Goal: Transaction & Acquisition: Register for event/course

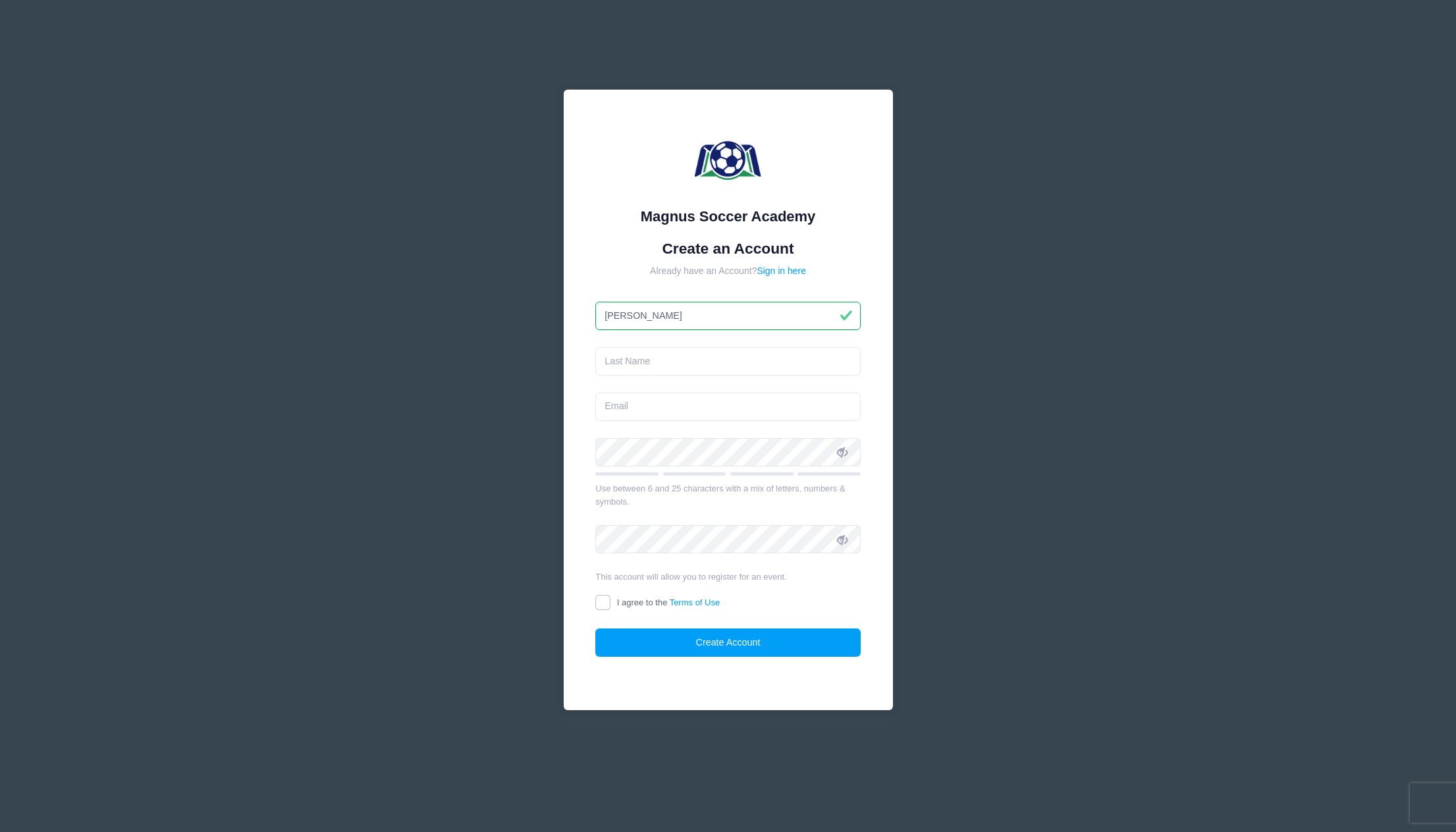
type input "Kerry"
type input "[PERSON_NAME]"
type input "[EMAIL_ADDRESS][DOMAIN_NAME]"
click at [606, 597] on input "I agree to the Terms of Use" at bounding box center [603, 602] width 15 height 15
checkbox input "true"
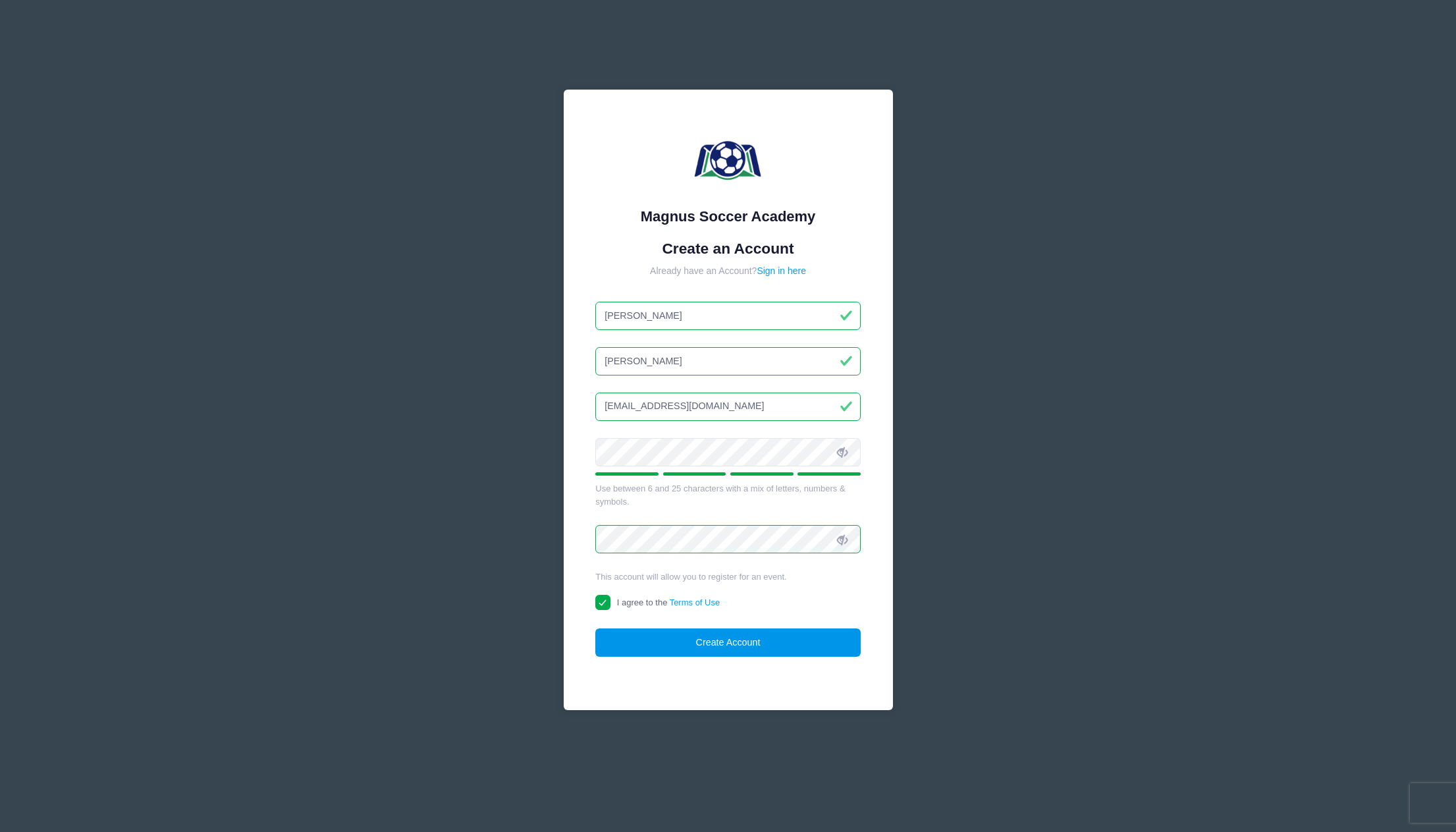
click at [646, 638] on button "Create Account" at bounding box center [728, 643] width 266 height 29
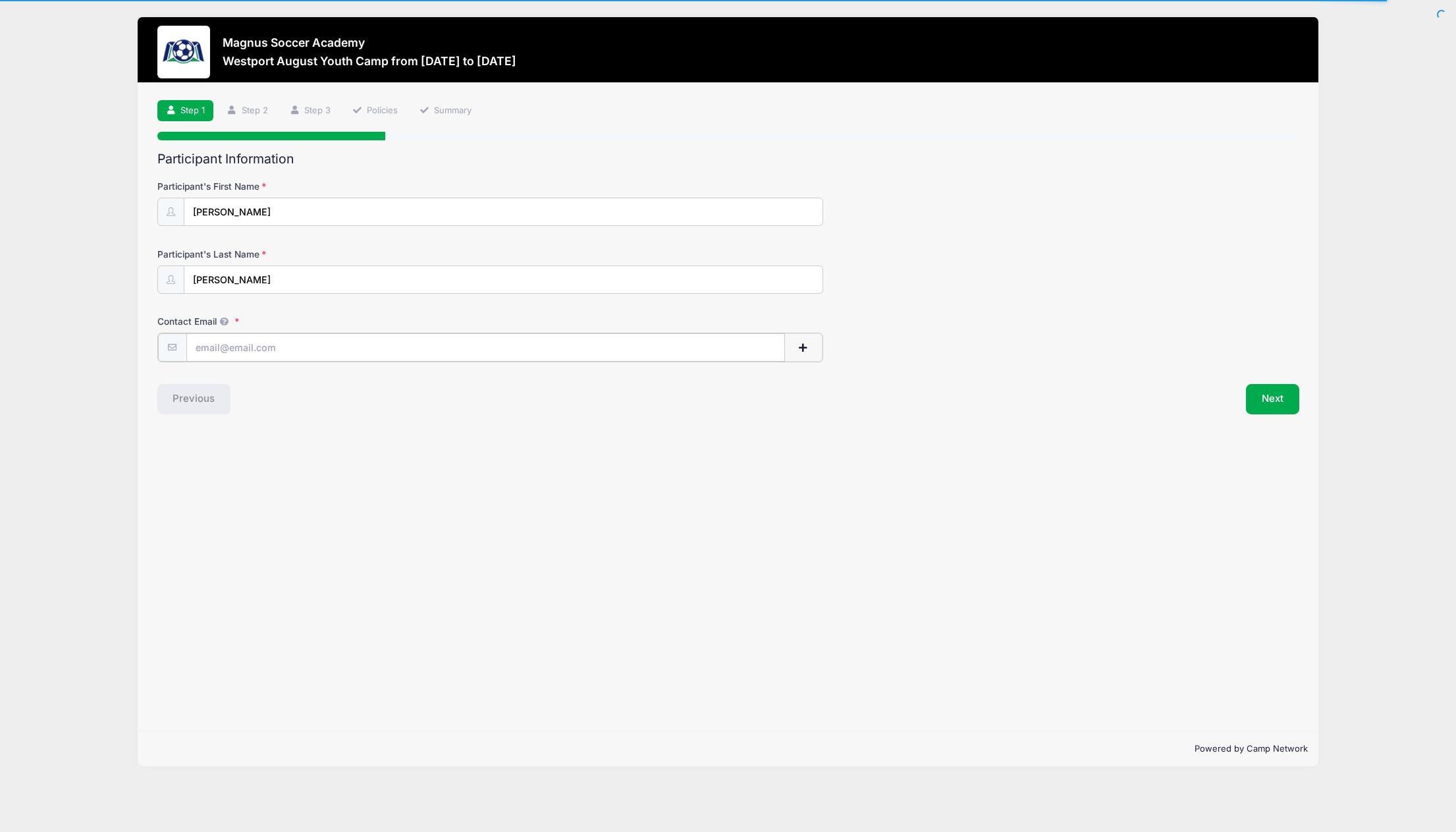
click at [344, 341] on input "Contact Email" at bounding box center [486, 348] width 599 height 29
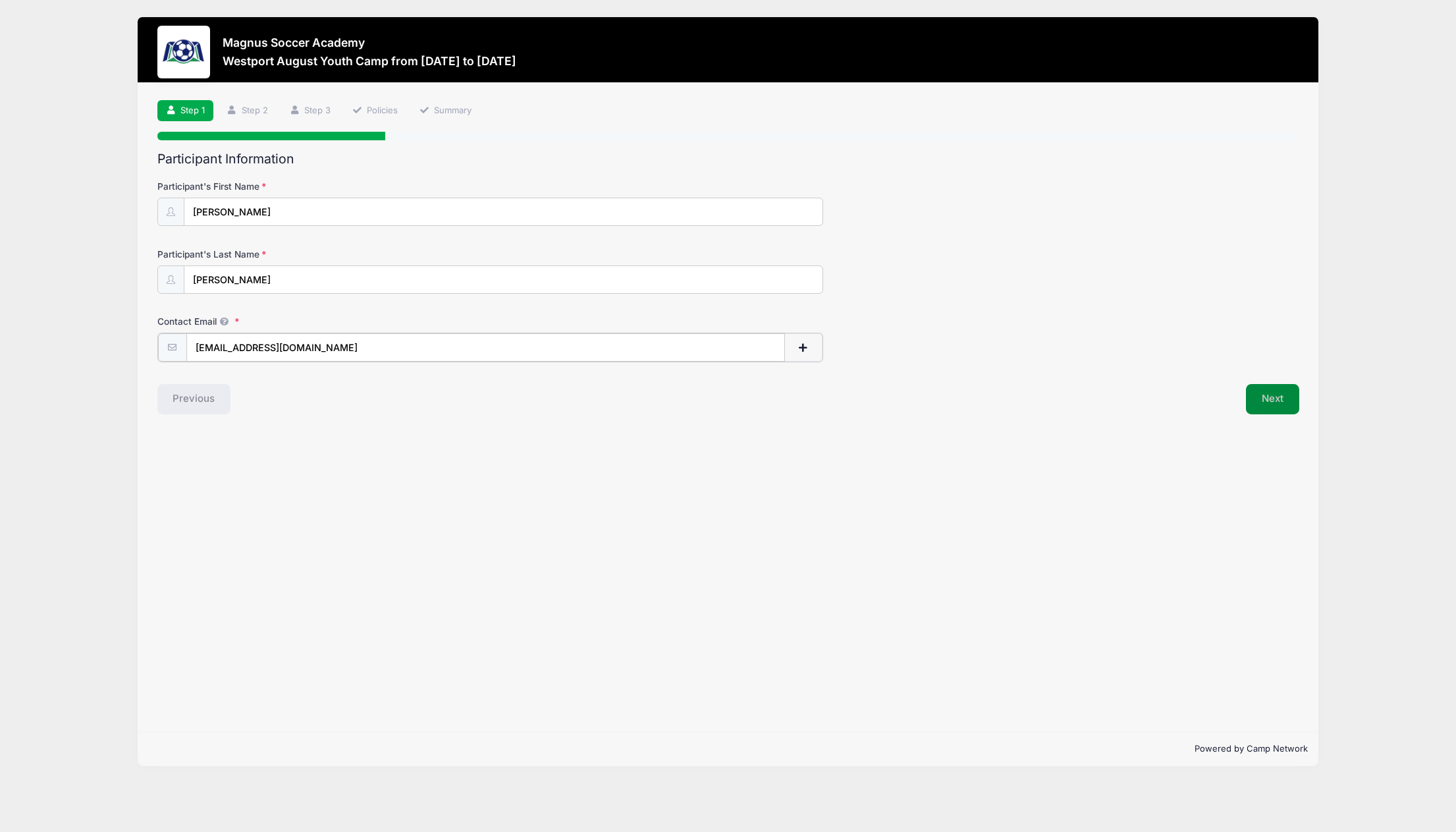
type input "[EMAIL_ADDRESS][DOMAIN_NAME]"
click at [1261, 398] on button "Next" at bounding box center [1273, 398] width 54 height 30
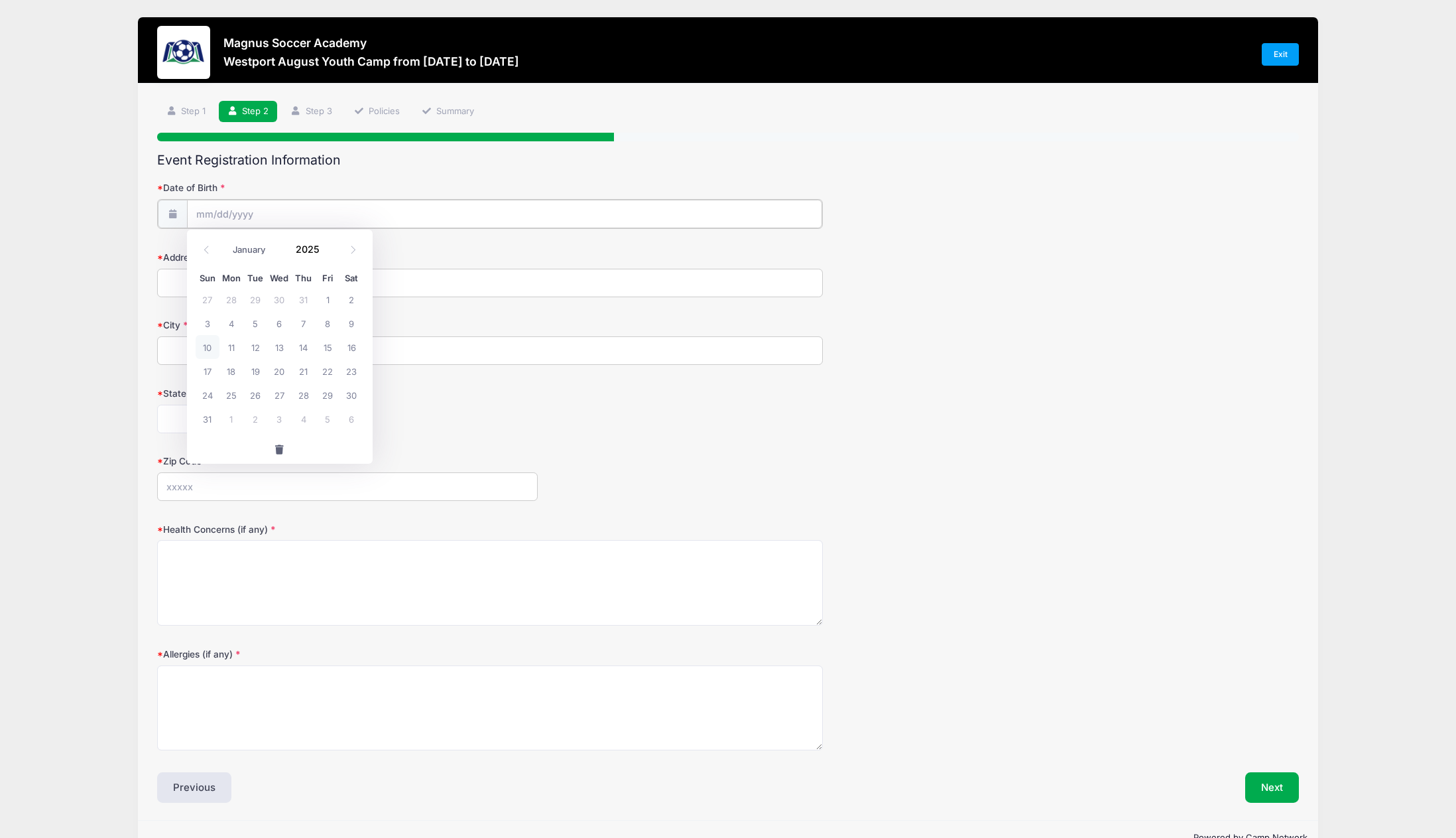
click at [348, 210] on input "Date of Birth" at bounding box center [504, 214] width 636 height 29
click at [265, 258] on select "January February March April May June July August September October November De…" at bounding box center [257, 249] width 59 height 17
click at [227, 241] on select "January February March April May June July August September October November De…" at bounding box center [257, 249] width 59 height 17
click at [352, 299] on span "2" at bounding box center [351, 299] width 24 height 24
type input "08/02/2025"
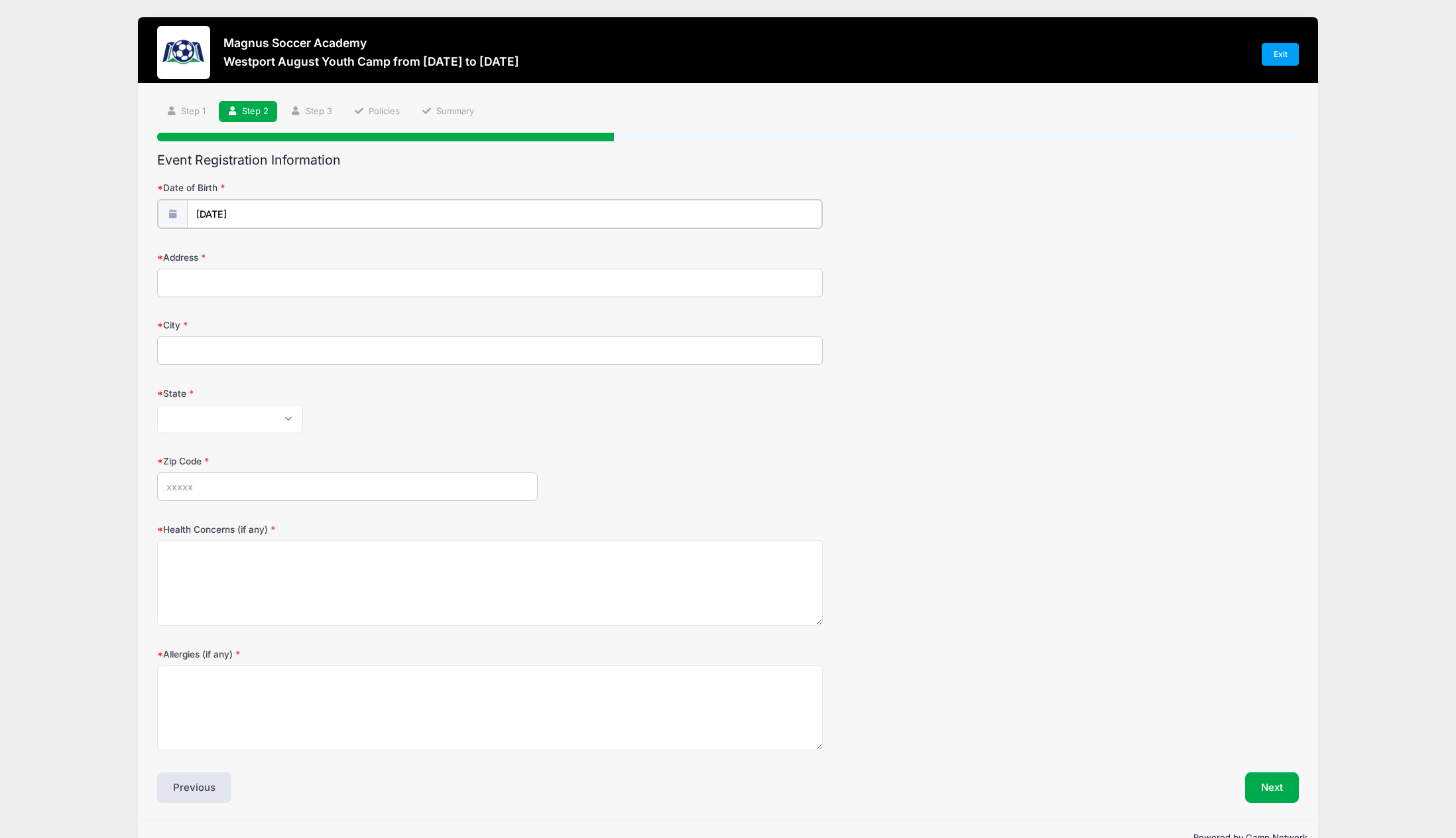
click at [295, 220] on input "08/02/2025" at bounding box center [504, 214] width 636 height 29
click at [305, 246] on input "2025" at bounding box center [311, 248] width 43 height 20
click at [324, 252] on span at bounding box center [328, 253] width 9 height 10
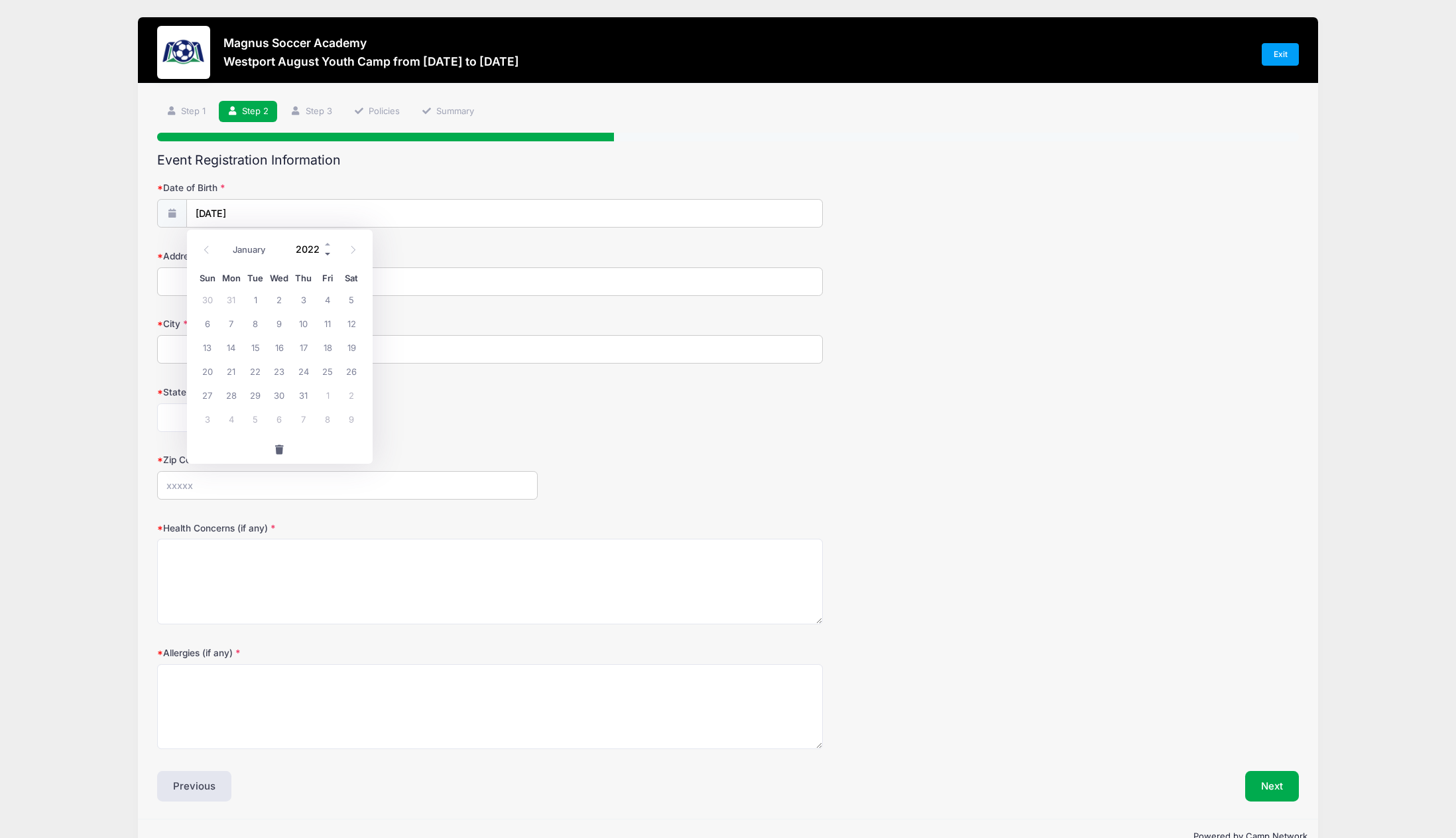
click at [324, 252] on span at bounding box center [328, 253] width 9 height 10
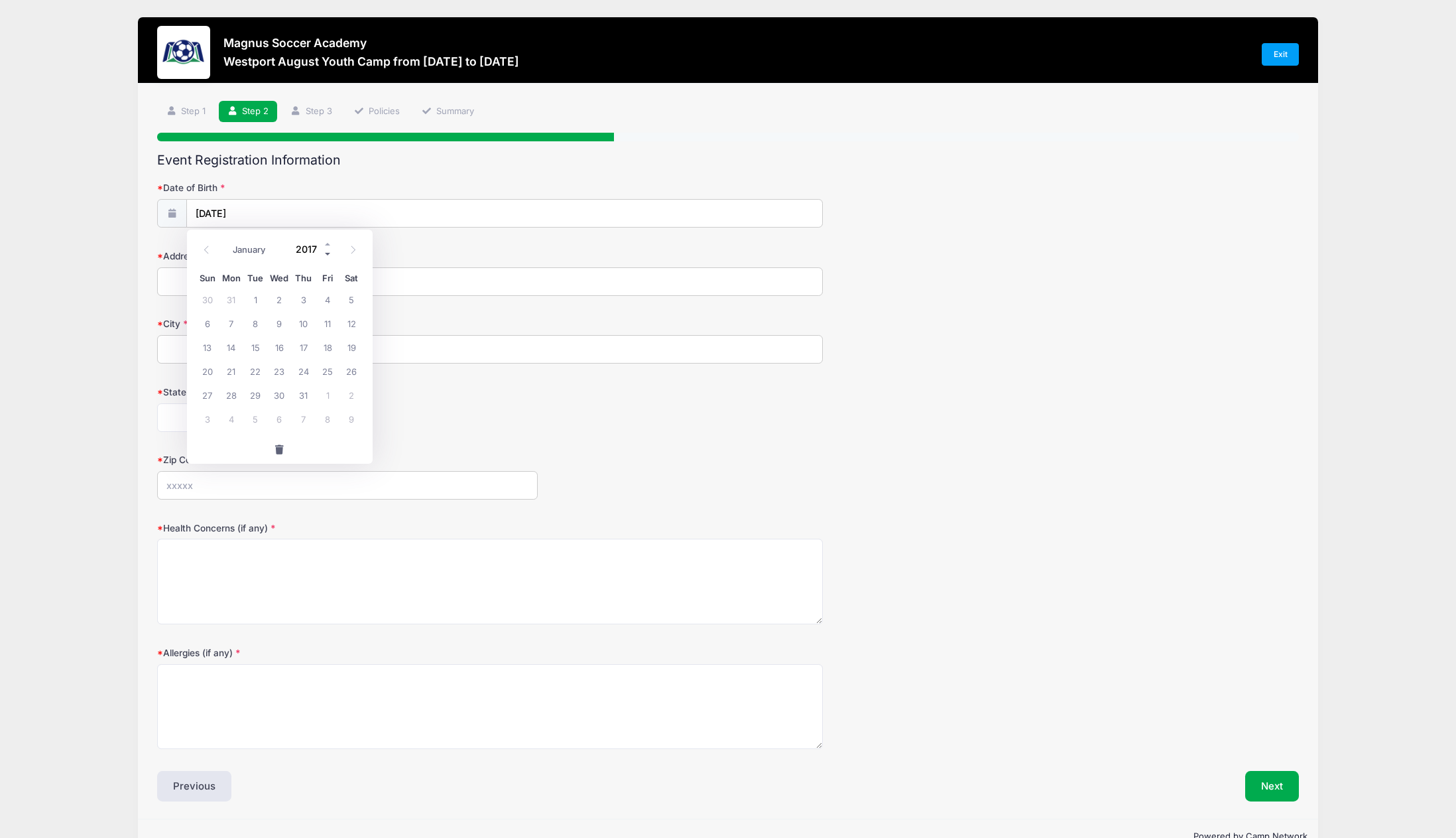
click at [324, 252] on span at bounding box center [328, 253] width 9 height 10
click at [313, 245] on input "2013" at bounding box center [311, 248] width 43 height 20
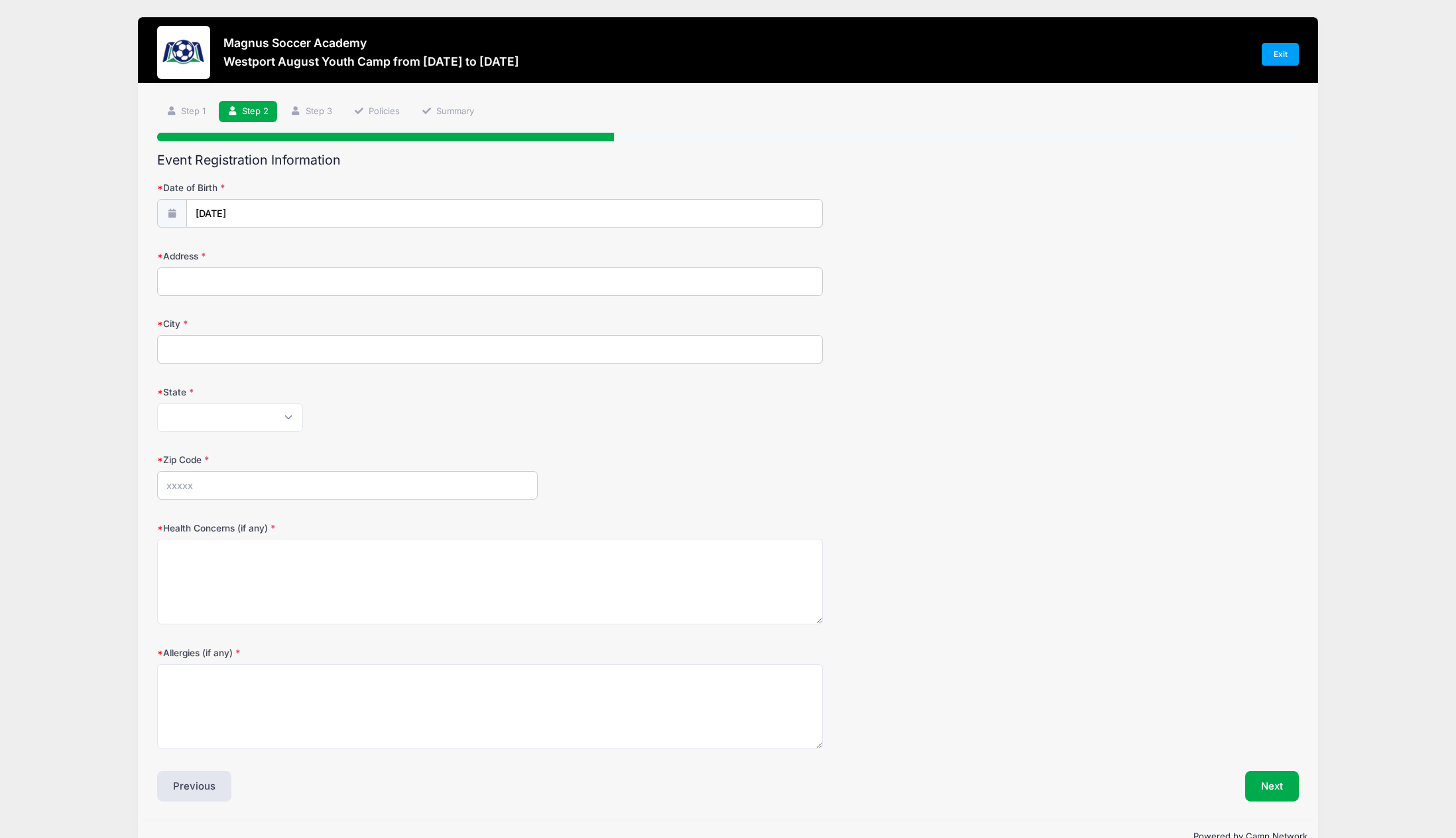
click at [453, 299] on form "Date of Birth 08/02/2025 Address City State Alabama Alaska American Samoa Arizo…" at bounding box center [728, 464] width 1142 height 568
drag, startPoint x: 261, startPoint y: 212, endPoint x: 237, endPoint y: 217, distance: 24.5
click at [237, 217] on input "08/02/2025" at bounding box center [504, 214] width 636 height 29
click at [326, 254] on span at bounding box center [328, 253] width 9 height 10
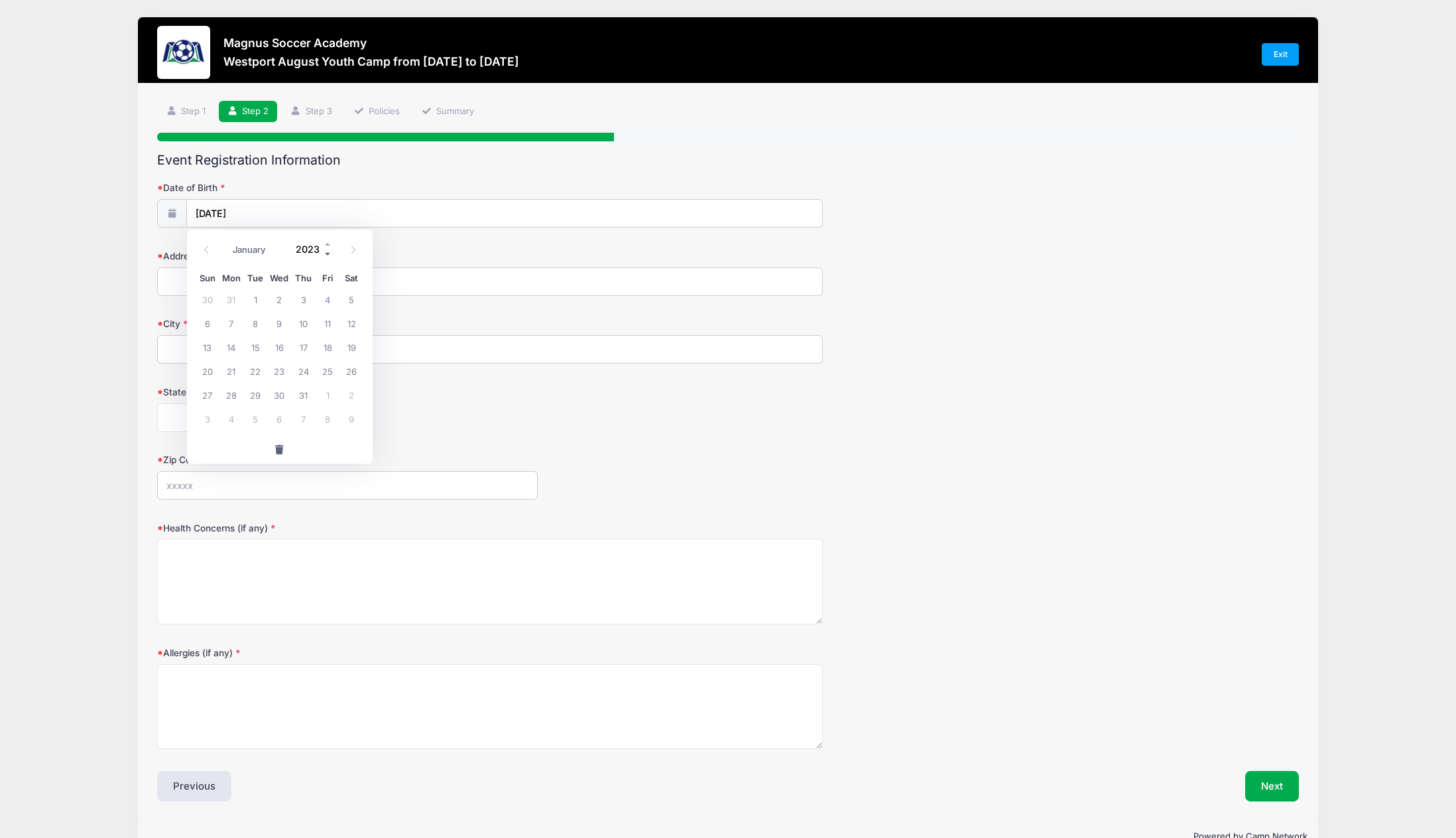
click at [326, 254] on span at bounding box center [328, 253] width 9 height 10
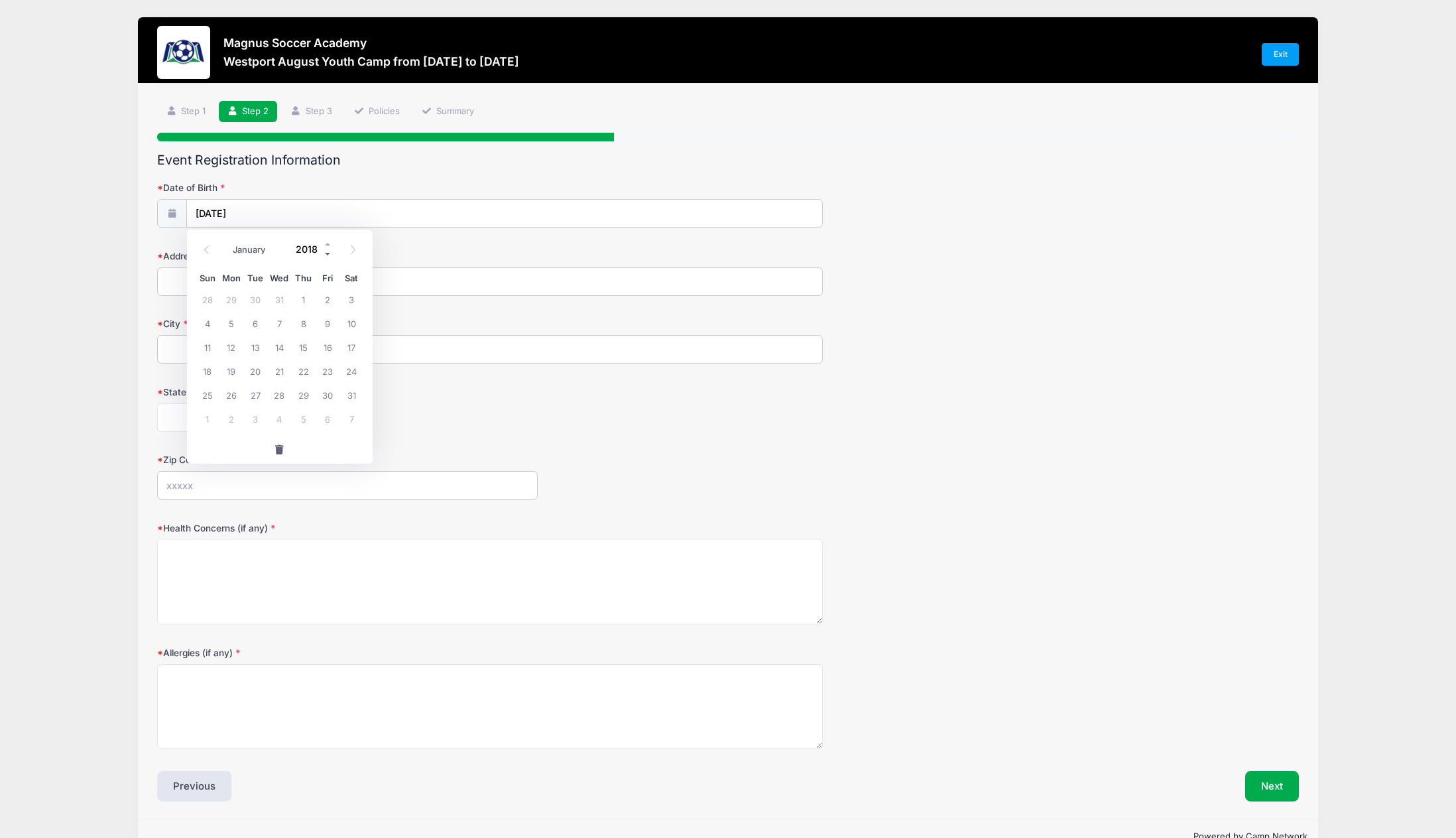
click at [326, 254] on span at bounding box center [328, 253] width 9 height 10
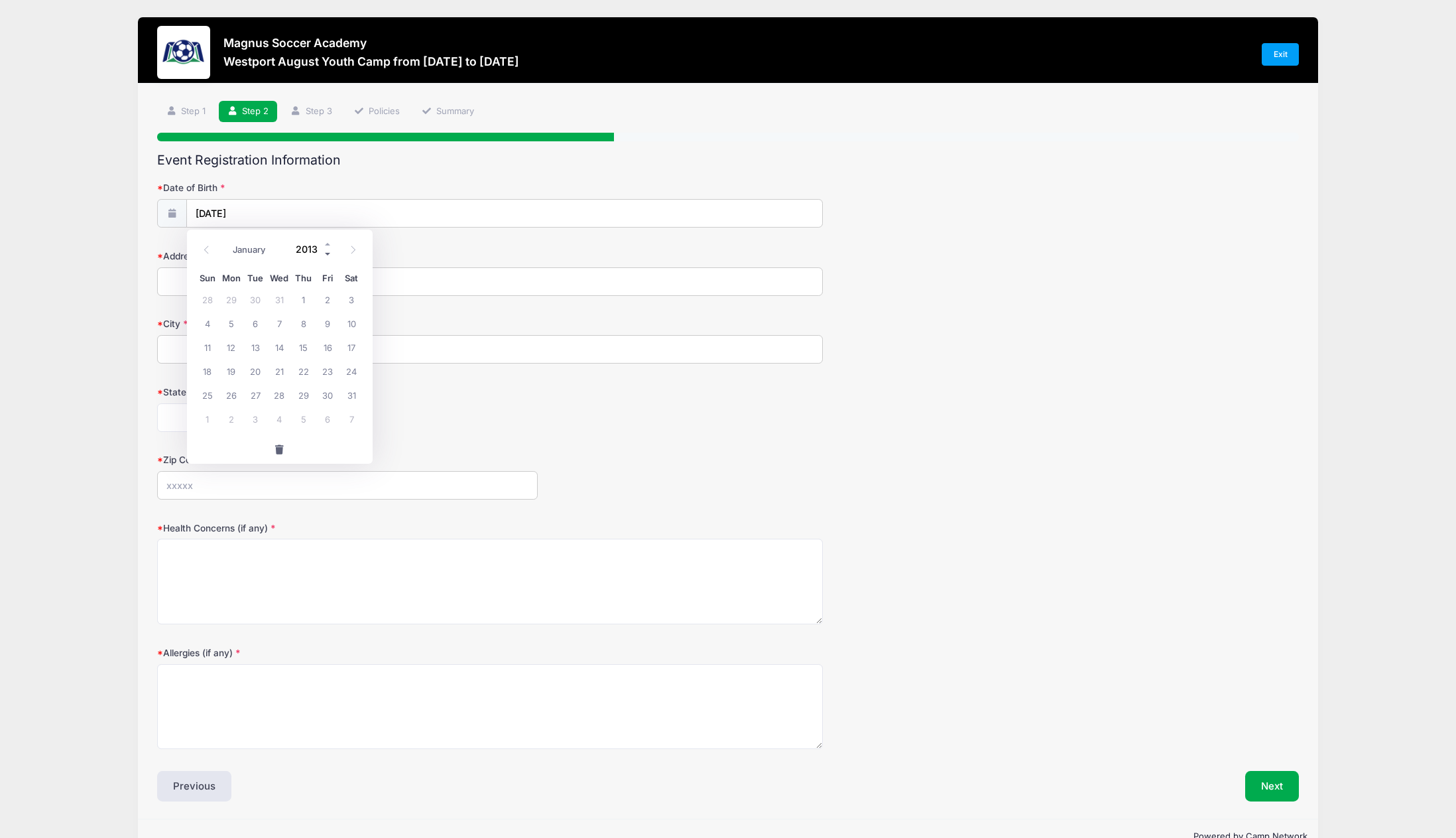
click at [326, 254] on span at bounding box center [328, 253] width 9 height 10
click at [327, 244] on span at bounding box center [328, 243] width 9 height 10
type input "2013"
click at [324, 300] on span "2" at bounding box center [327, 299] width 24 height 24
type input "08/02/2013"
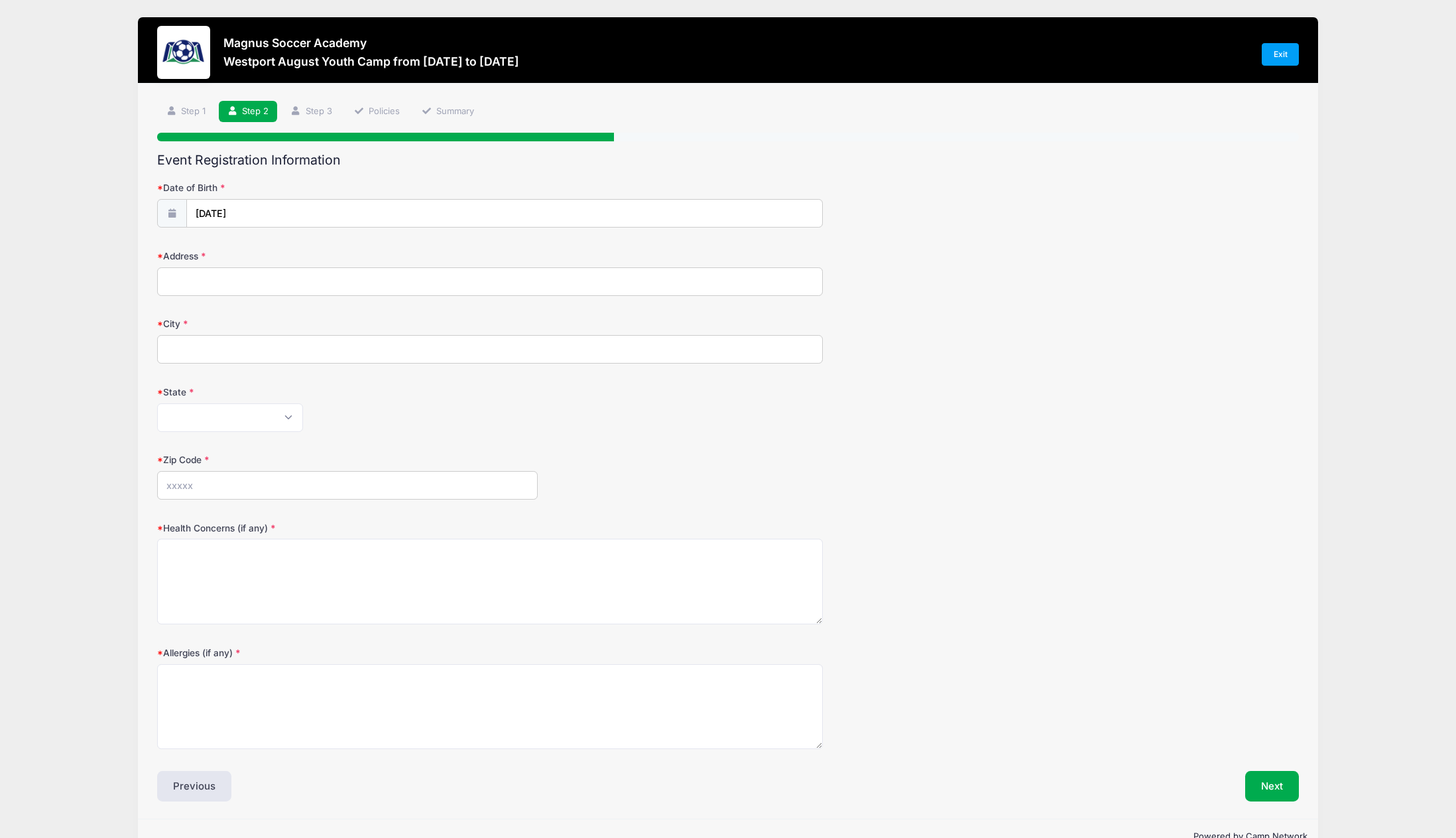
click at [313, 285] on input "Address" at bounding box center [490, 282] width 666 height 29
type input "48 Arrowhead Drive"
type input "Monroe"
click at [280, 414] on select "Alabama Alaska American Samoa Arizona Arkansas Armed Forces Africa Armed Forces…" at bounding box center [230, 418] width 146 height 29
select select "CT"
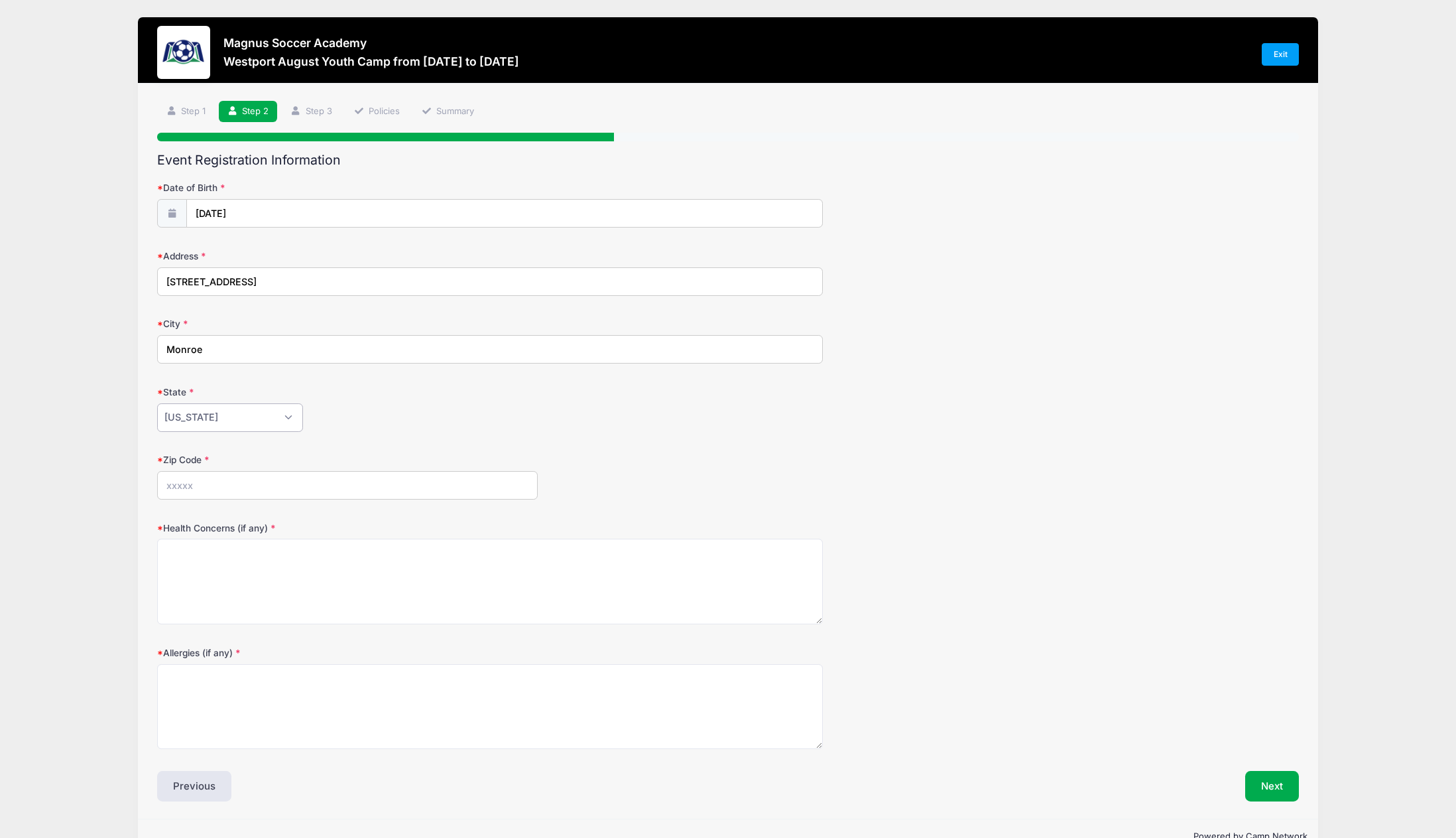
click at [157, 403] on select "Alabama Alaska American Samoa Arizona Arkansas Armed Forces Africa Armed Forces…" at bounding box center [230, 418] width 146 height 29
click at [234, 481] on input "Zip Code" at bounding box center [347, 485] width 381 height 29
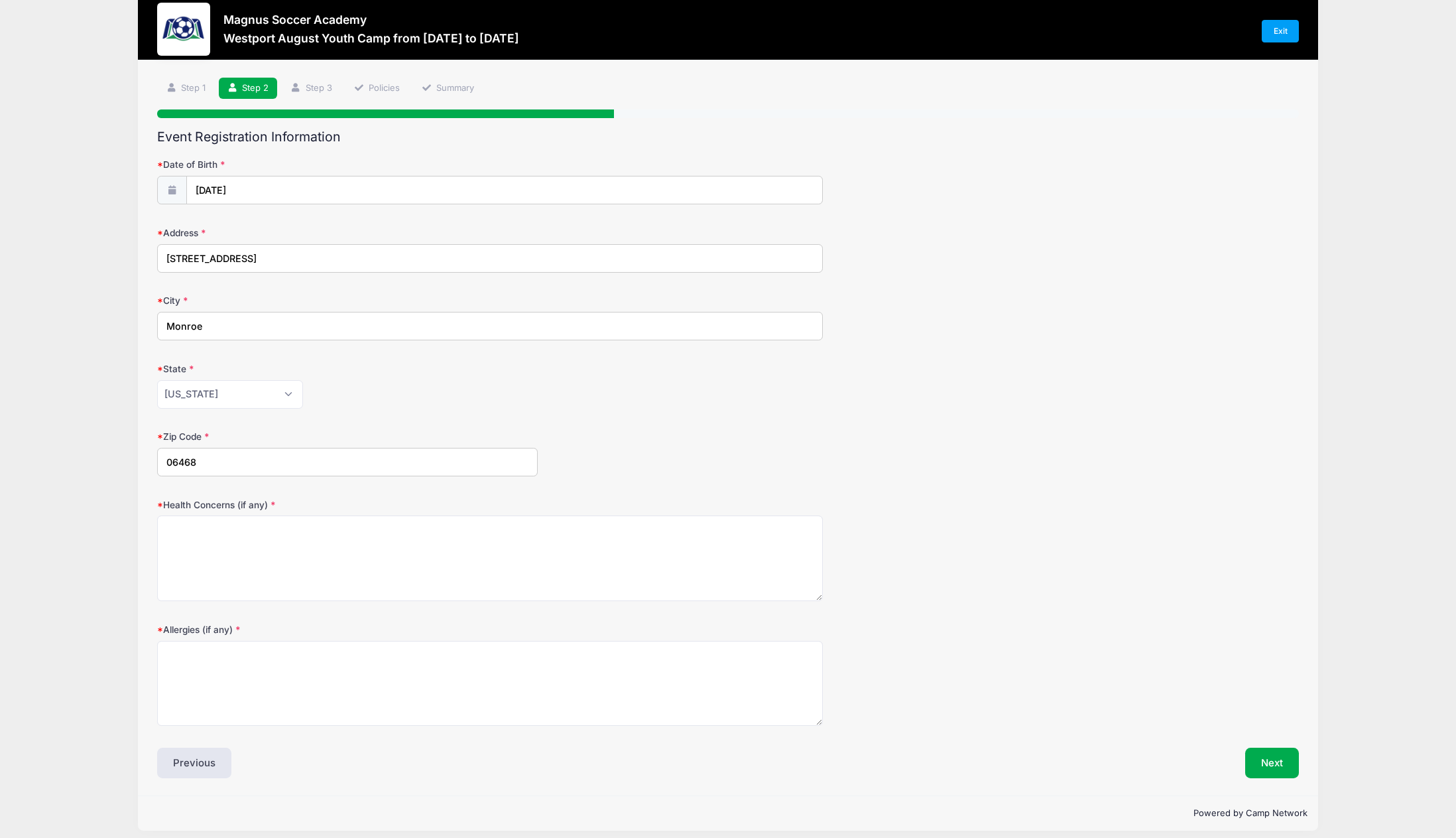
scroll to position [33, 0]
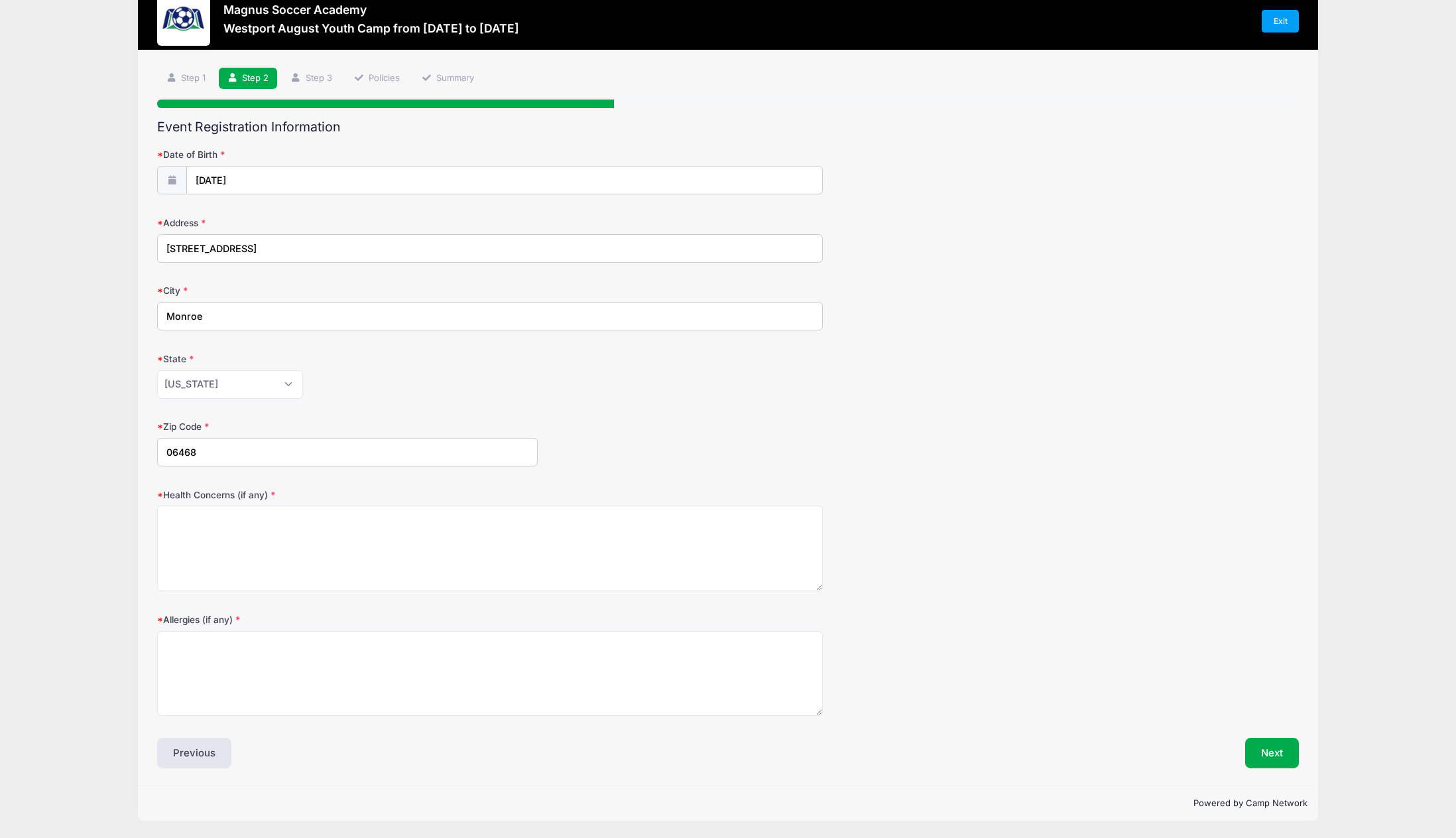
type input "06468"
click at [238, 532] on textarea "Health Concerns (if any)" at bounding box center [490, 548] width 666 height 86
type textarea "none"
click at [1265, 757] on button "Next" at bounding box center [1272, 753] width 54 height 30
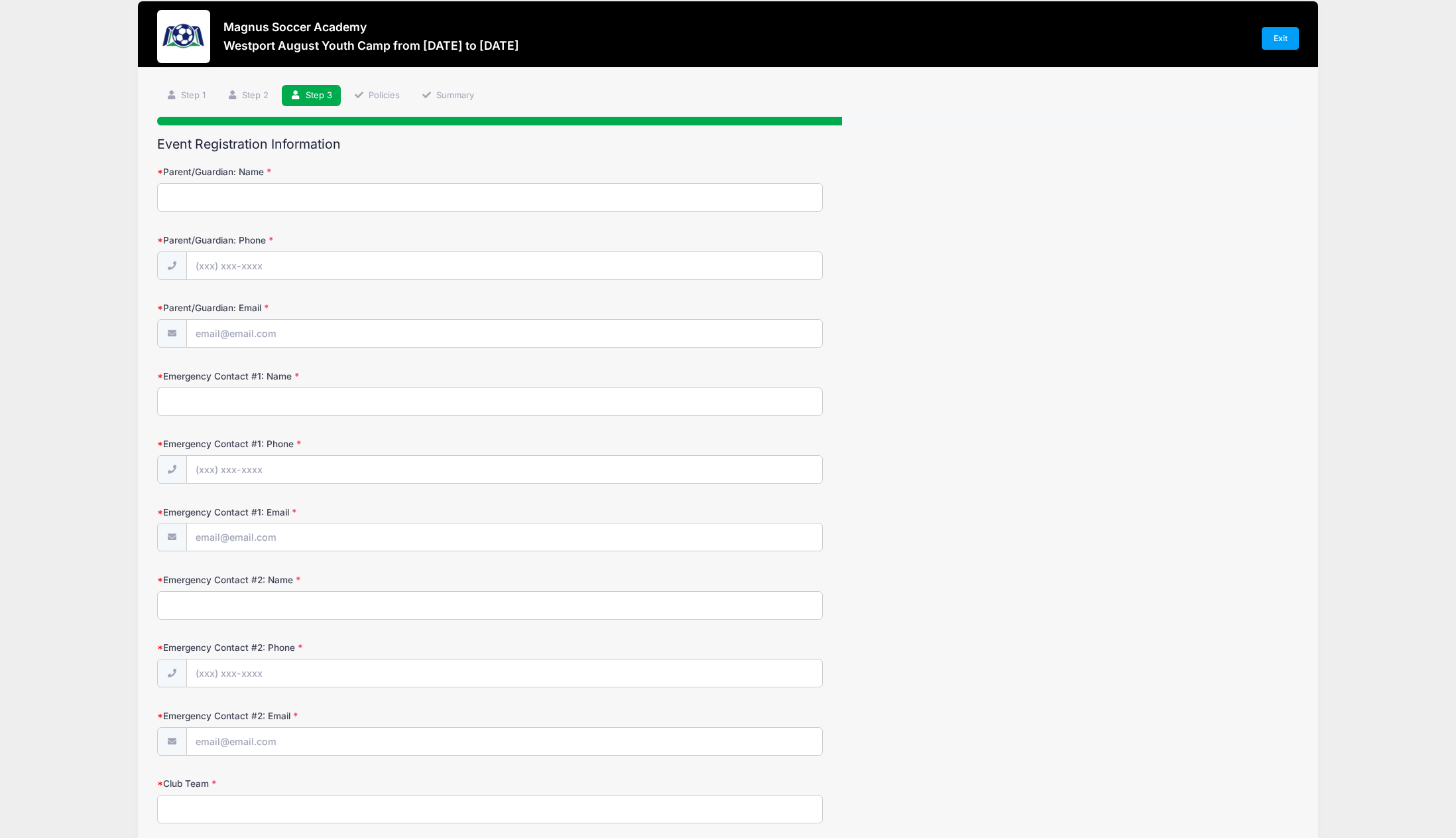
scroll to position [0, 0]
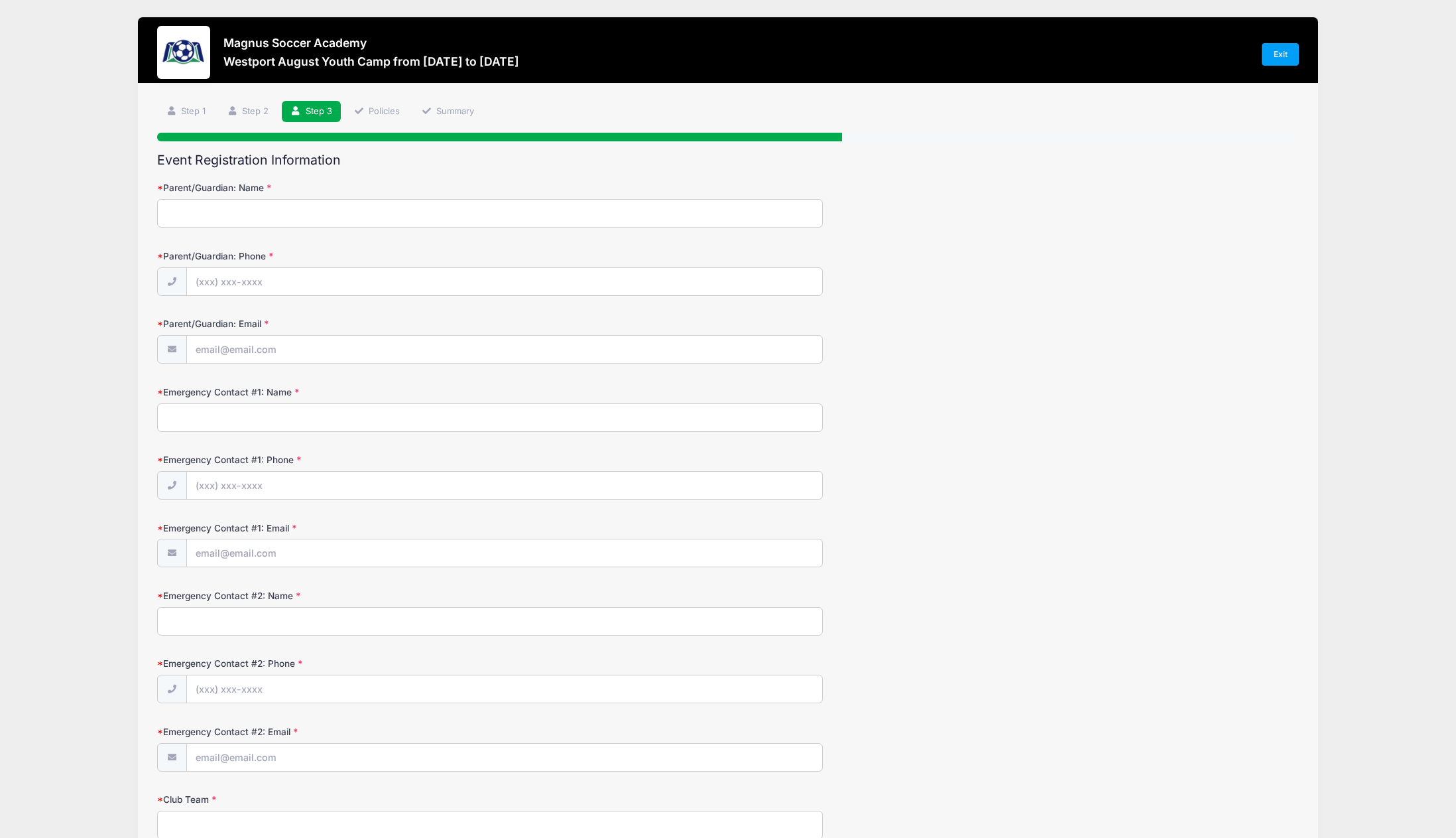
click at [232, 213] on input "Parent/Guardian: Name" at bounding box center [490, 213] width 666 height 29
type input "Kerry"
type input "F"
click at [232, 213] on input "Kerry" at bounding box center [490, 213] width 666 height 29
type input "[PERSON_NAME]"
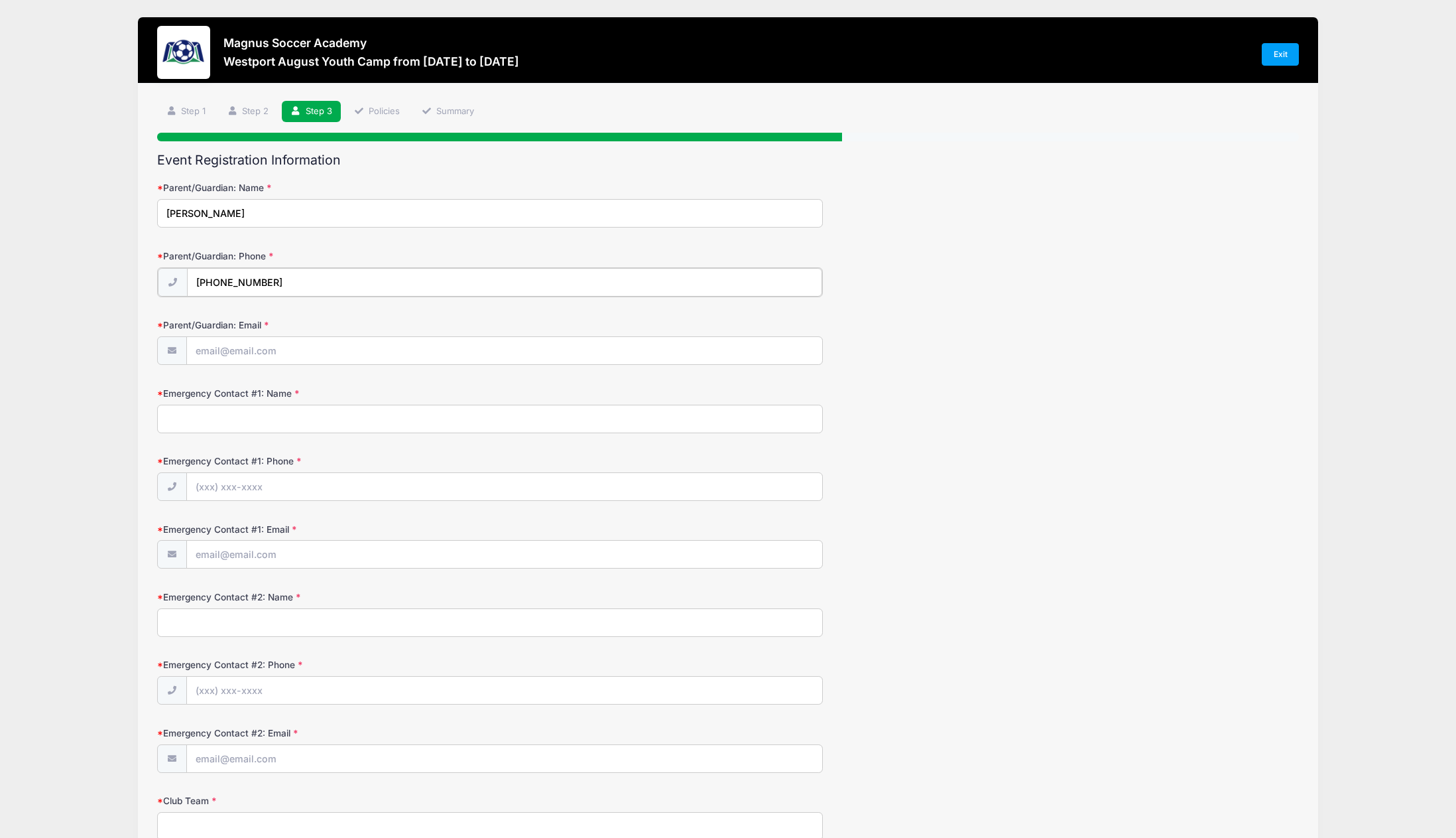
type input "(203) 400-5394"
type input "l"
type input "kerryfulchino@gmail.com"
type input "Erin Fasano"
type input "(203) 610-1174"
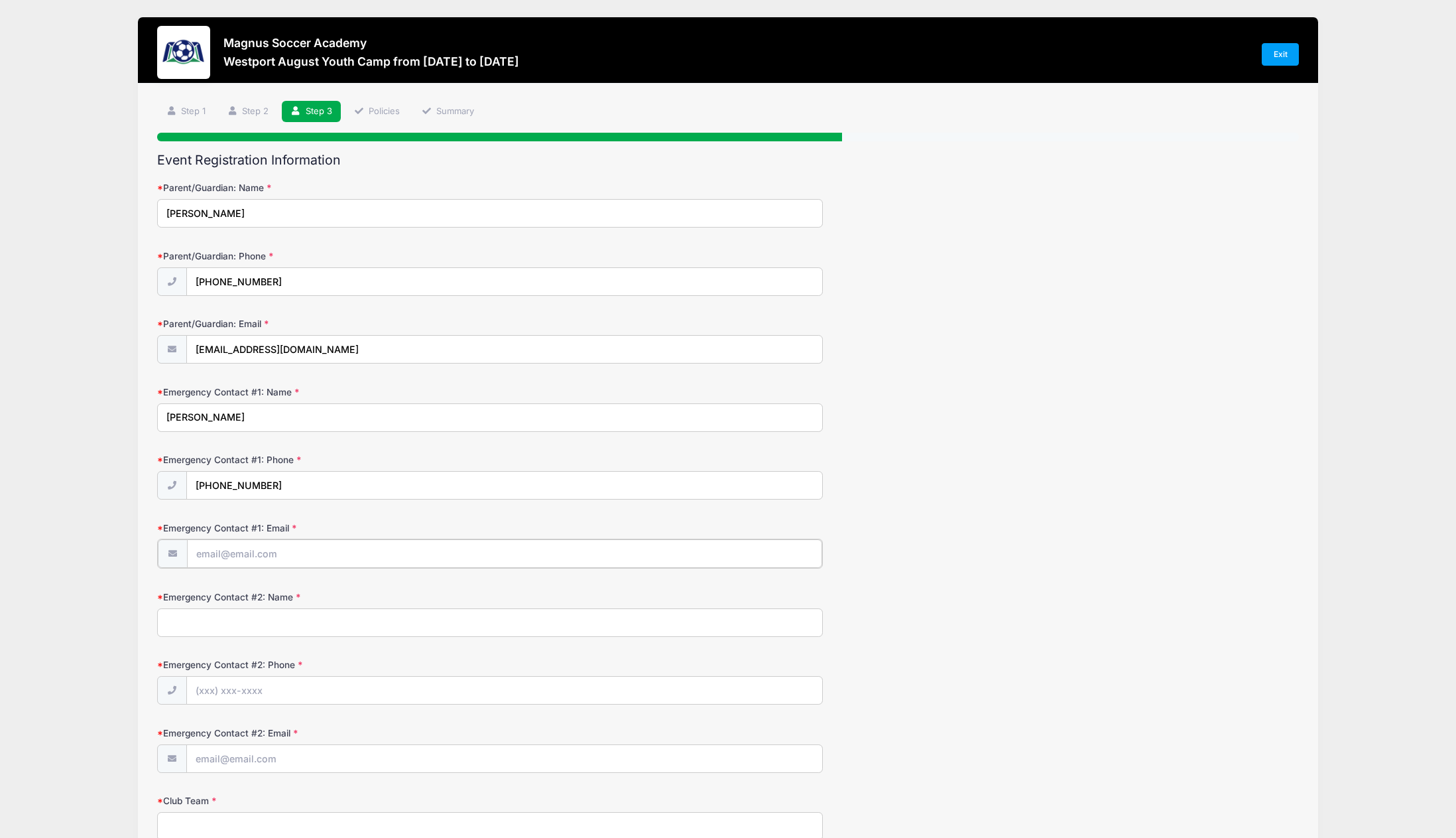
click at [327, 549] on input "Emergency Contact #1: Email" at bounding box center [504, 554] width 636 height 29
drag, startPoint x: 210, startPoint y: 552, endPoint x: 166, endPoint y: 550, distance: 44.0
click at [170, 550] on div "er" at bounding box center [490, 553] width 666 height 30
type input "eeholsworth@gmail.com"
type input "Jeffrey Fulchino"
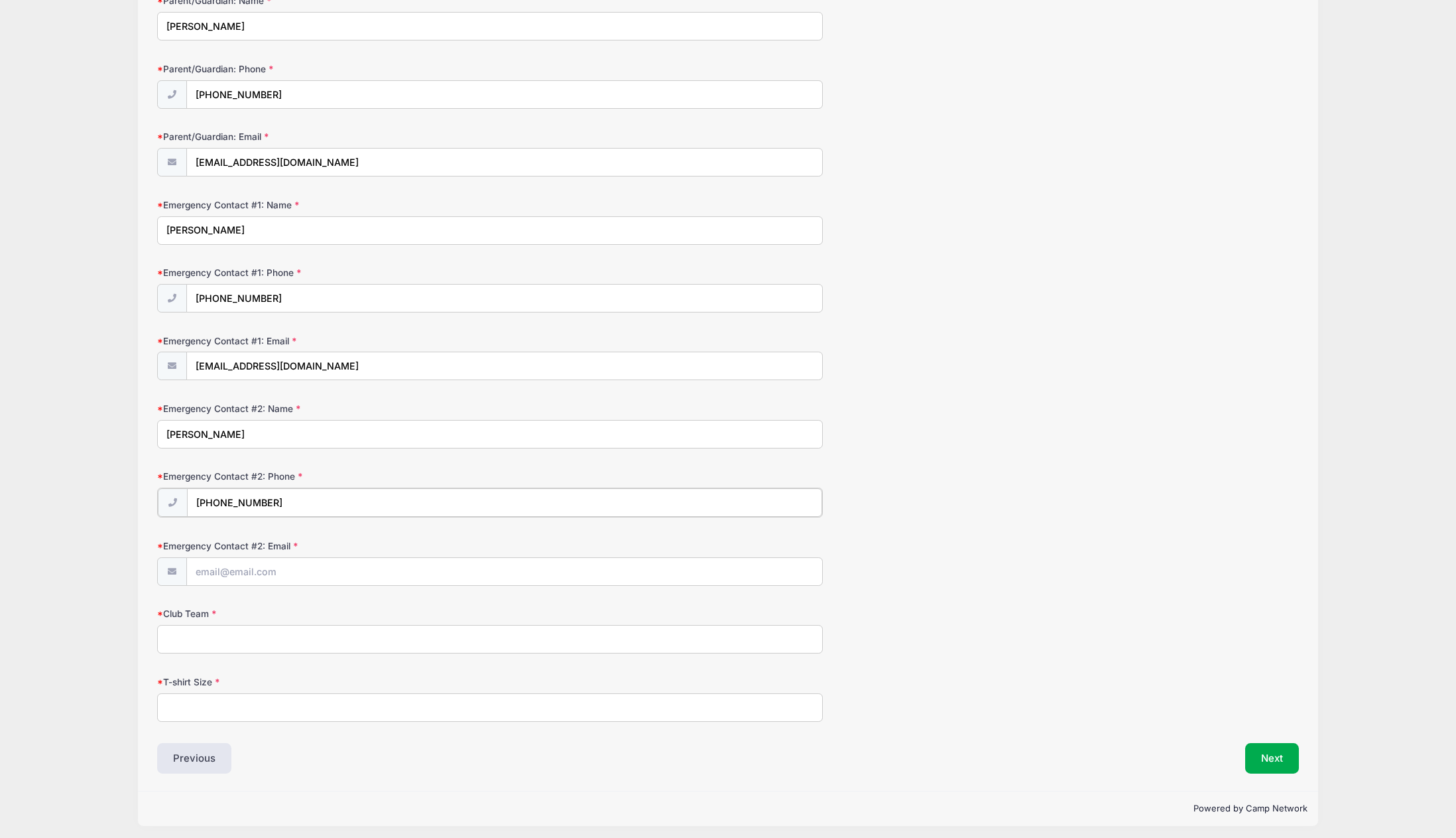
scroll to position [192, 0]
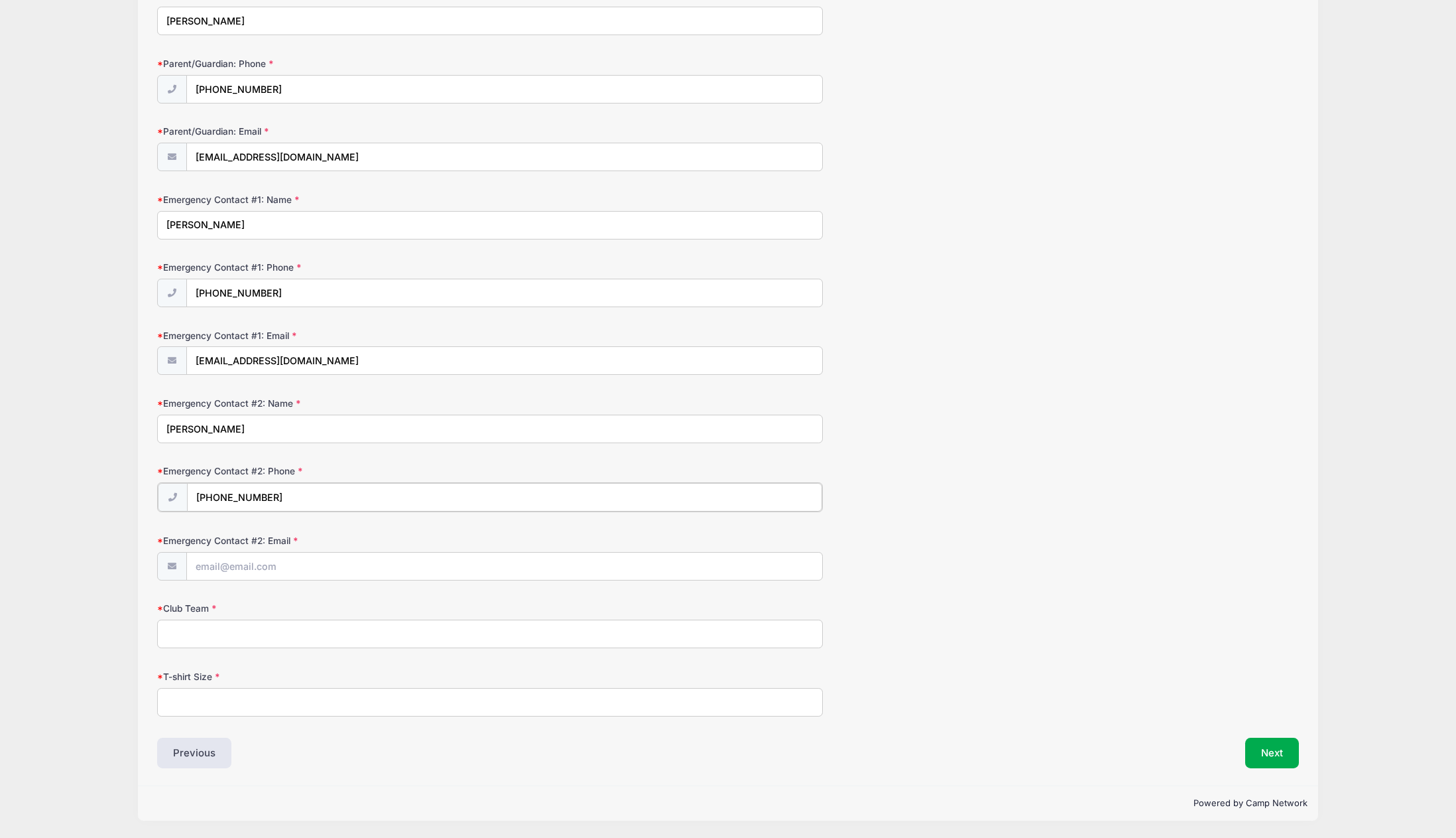
type input "(203) 400-5393"
click at [248, 564] on input "Emergency Contact #2: Email" at bounding box center [504, 566] width 636 height 29
type input "jeffrey.fulchino@gmail.com"
type input "CFC 2013 ECRL"
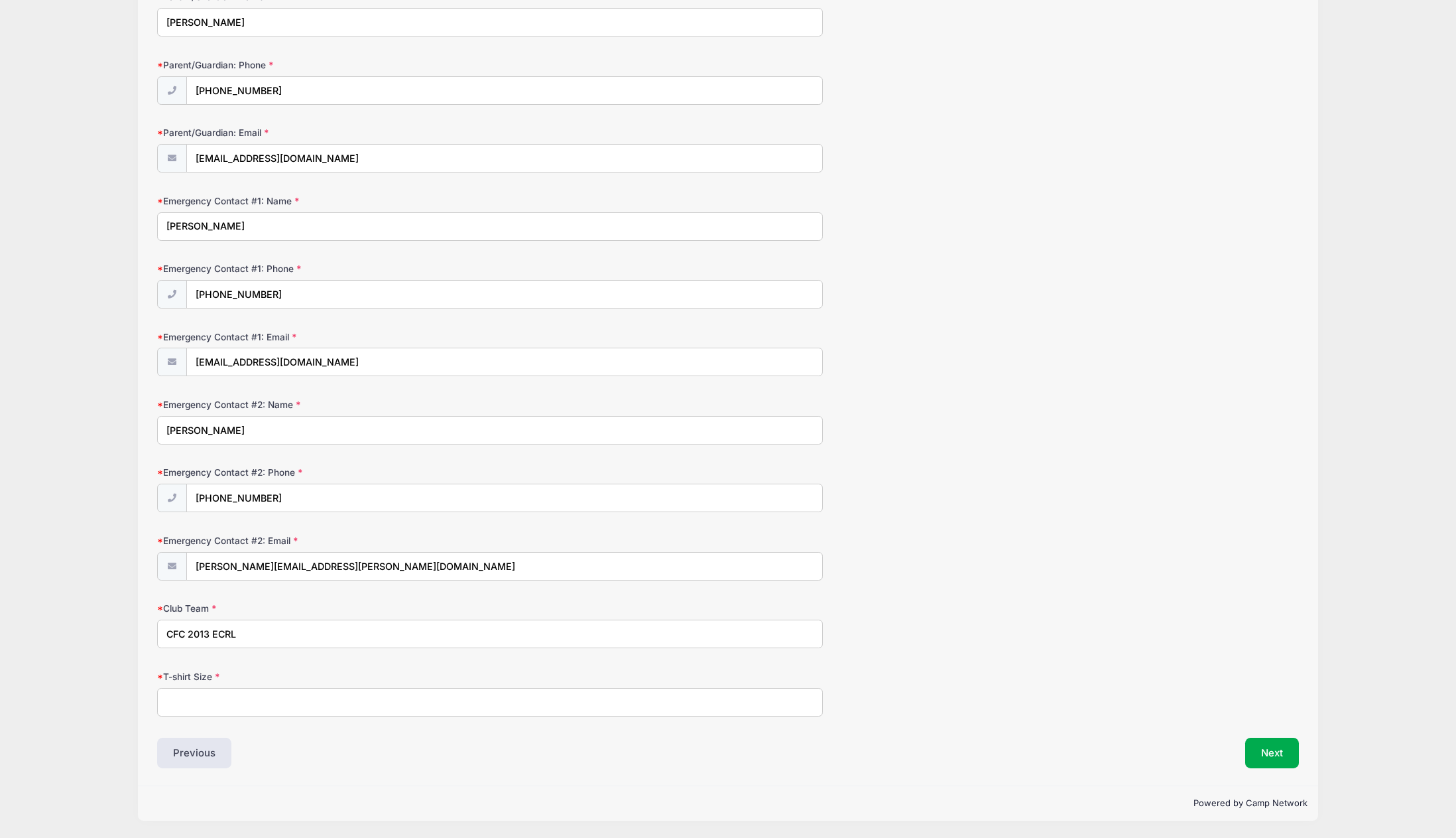
click at [257, 697] on input "T-shirt Size" at bounding box center [490, 702] width 666 height 29
type input "a"
type input "Adult Small"
click at [1262, 747] on button "Next" at bounding box center [1272, 753] width 54 height 30
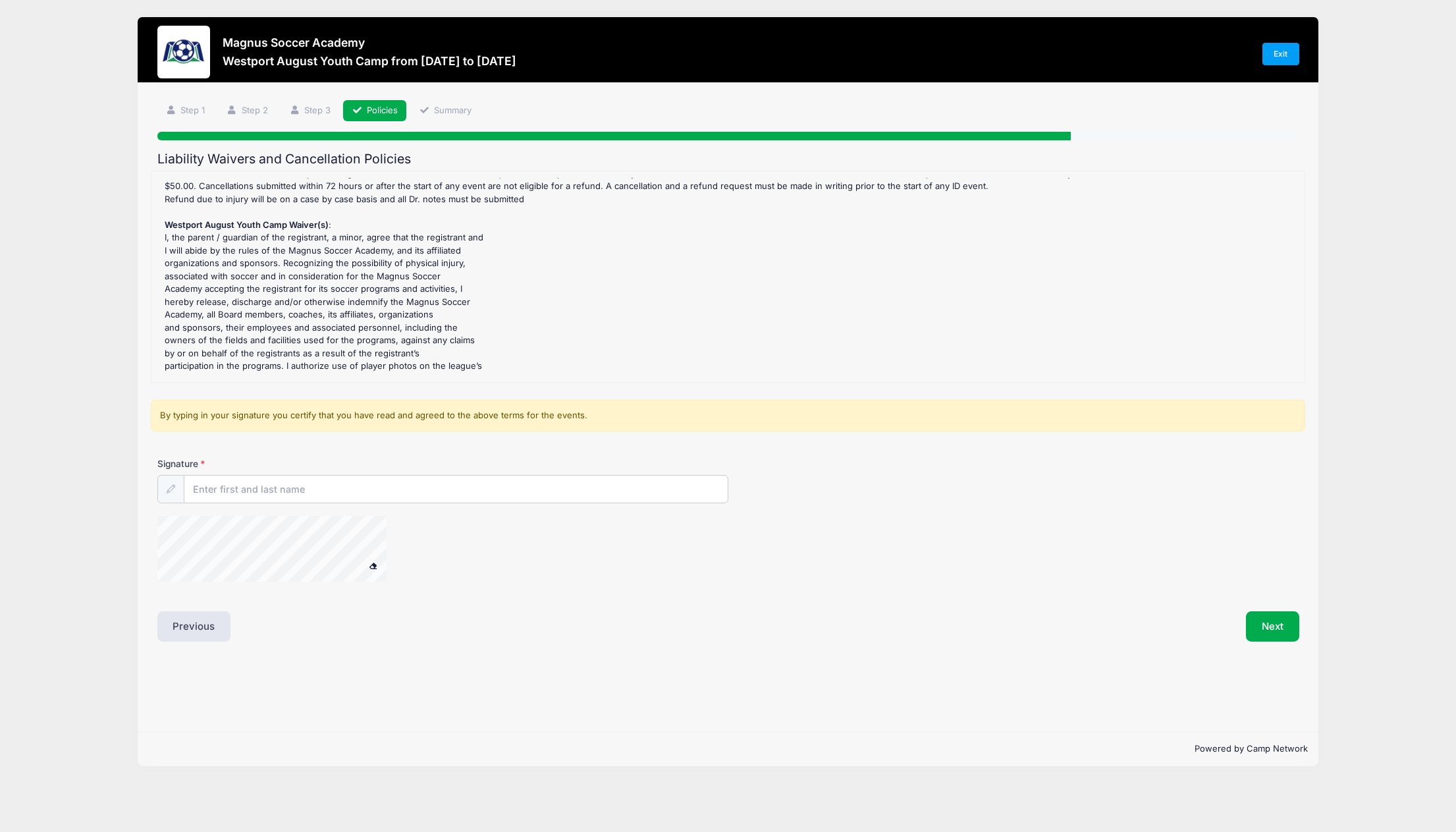
scroll to position [34, 0]
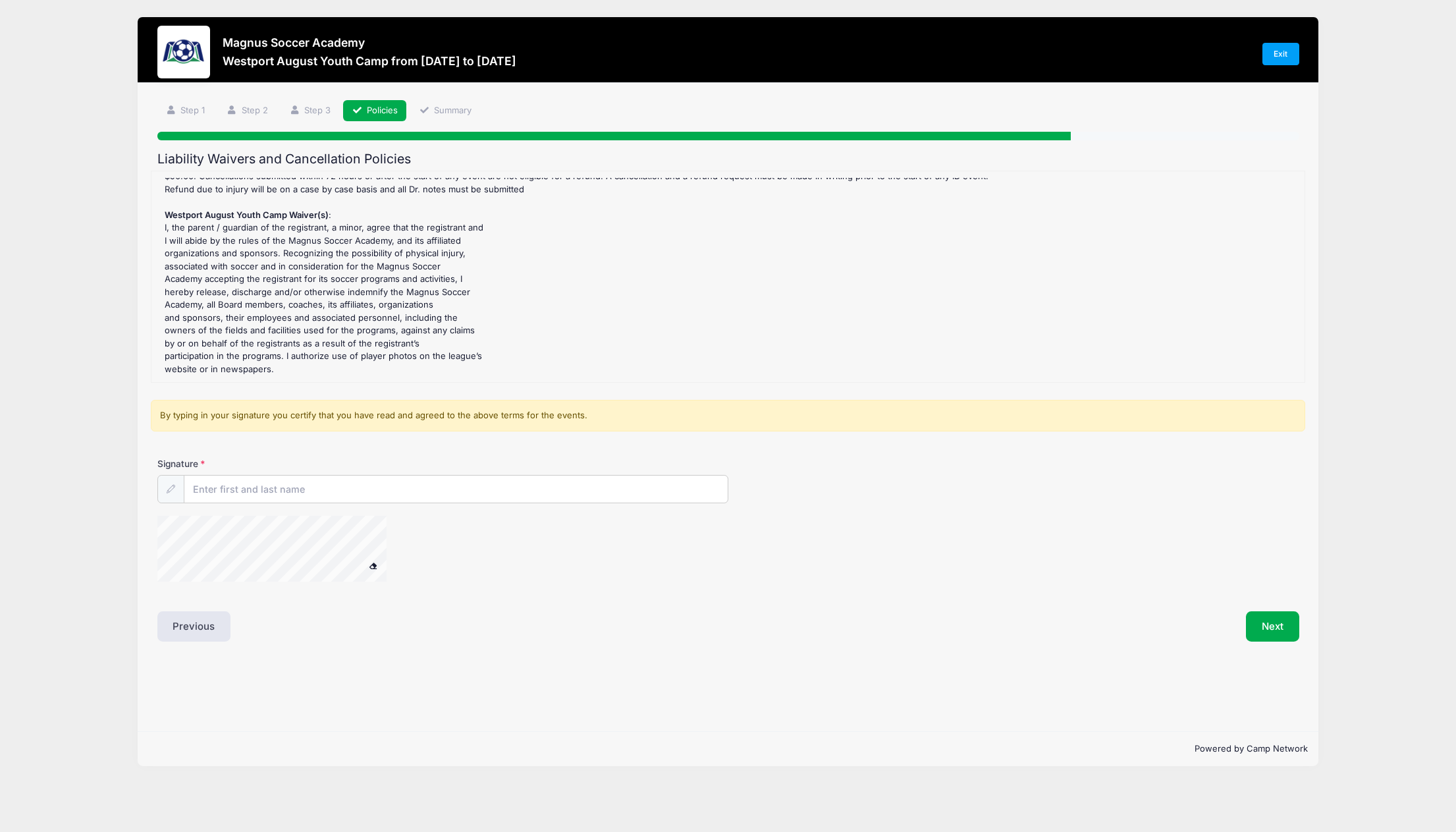
click at [432, 470] on label "Signature" at bounding box center [300, 463] width 286 height 13
click at [432, 475] on input "Signature" at bounding box center [456, 490] width 543 height 29
click at [429, 484] on input "Signature" at bounding box center [456, 490] width 543 height 29
drag, startPoint x: 252, startPoint y: 483, endPoint x: 225, endPoint y: 485, distance: 27.1
click at [225, 485] on input "Kerry Ffulchino" at bounding box center [456, 490] width 543 height 29
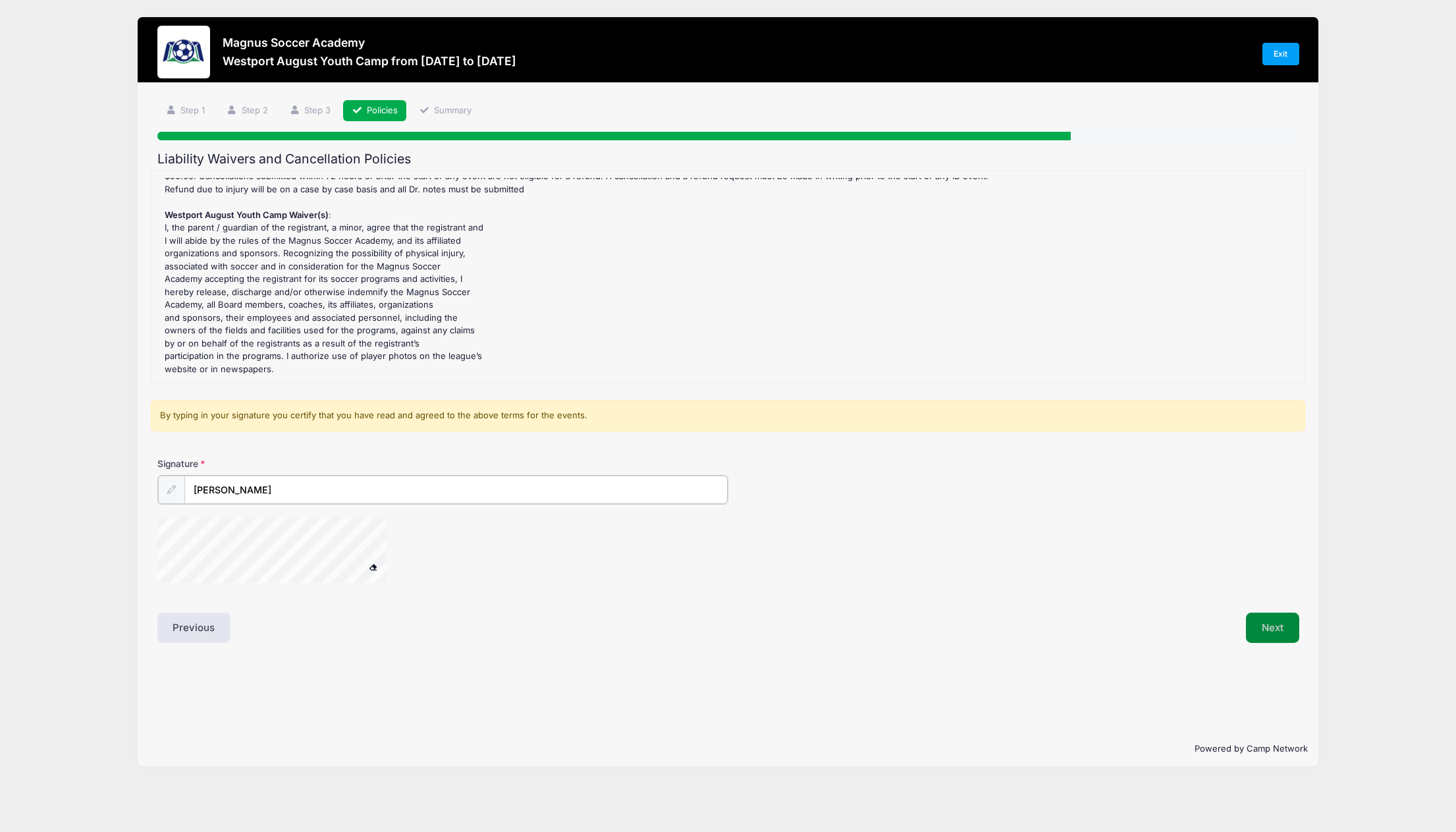
type input "[PERSON_NAME]"
click at [1254, 632] on button "Next" at bounding box center [1273, 626] width 54 height 30
click at [1248, 629] on button "Next" at bounding box center [1273, 626] width 54 height 30
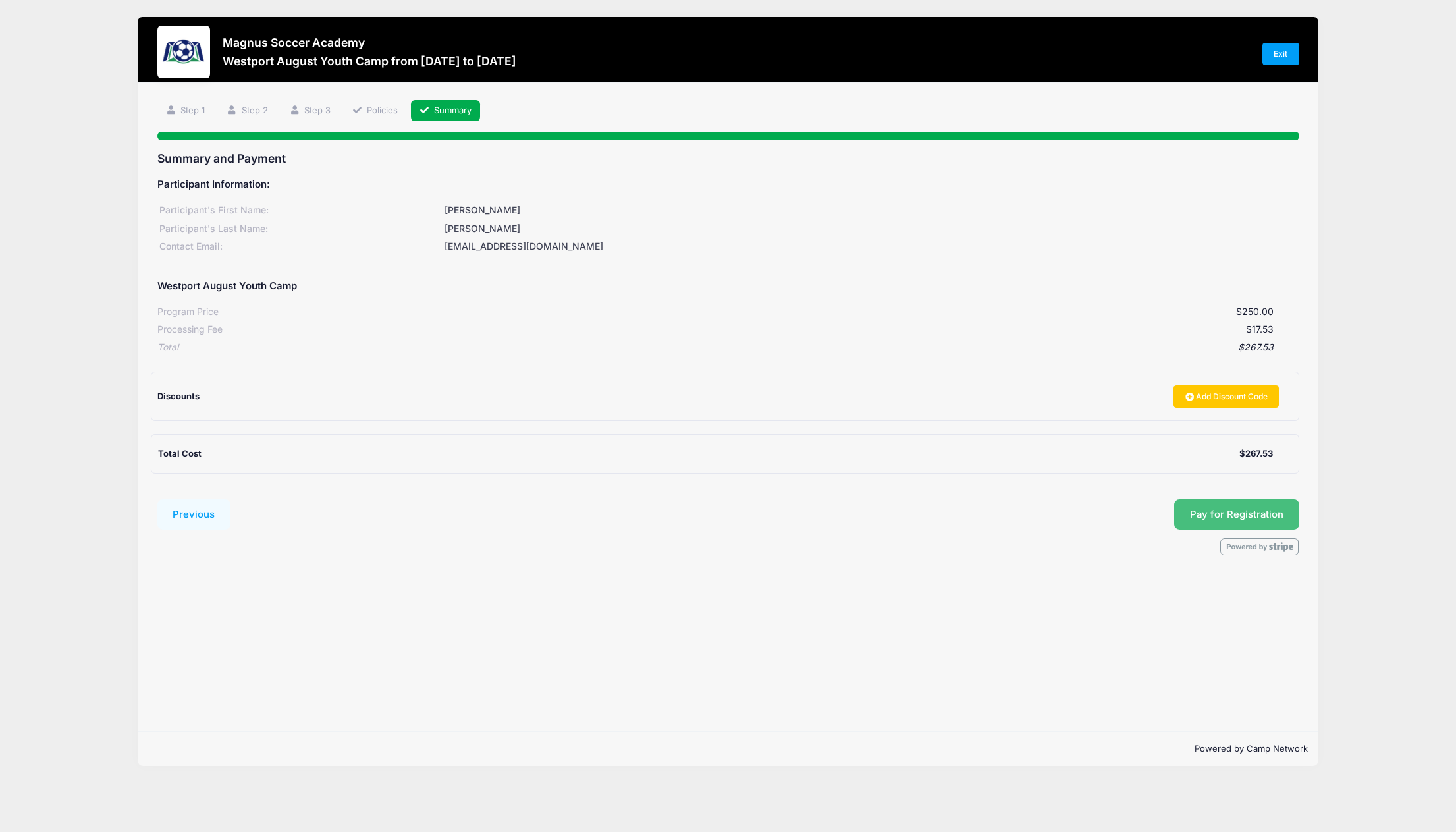
click at [1215, 516] on span "Pay for Registration" at bounding box center [1237, 514] width 94 height 12
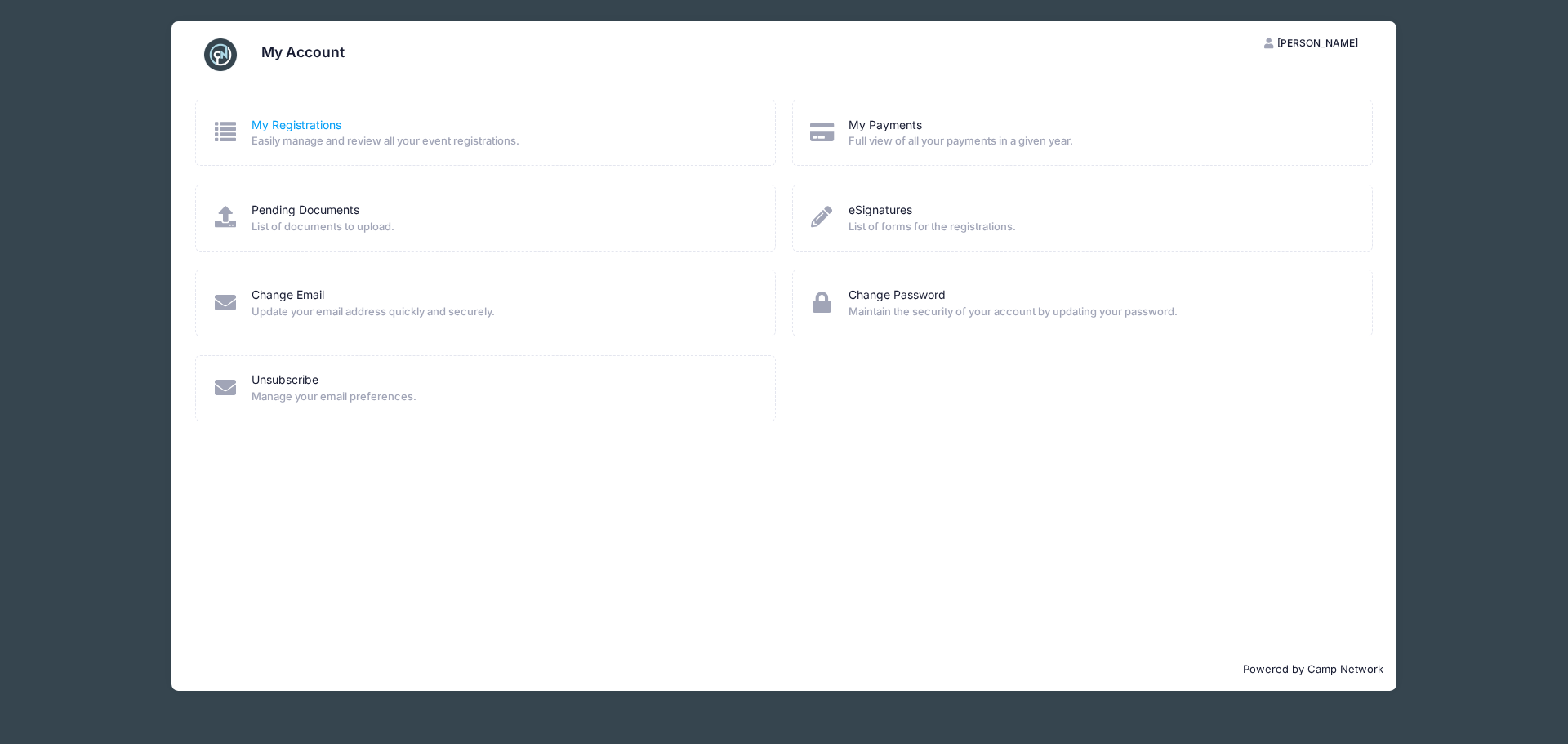
click at [297, 124] on link "My Registrations" at bounding box center [297, 125] width 90 height 17
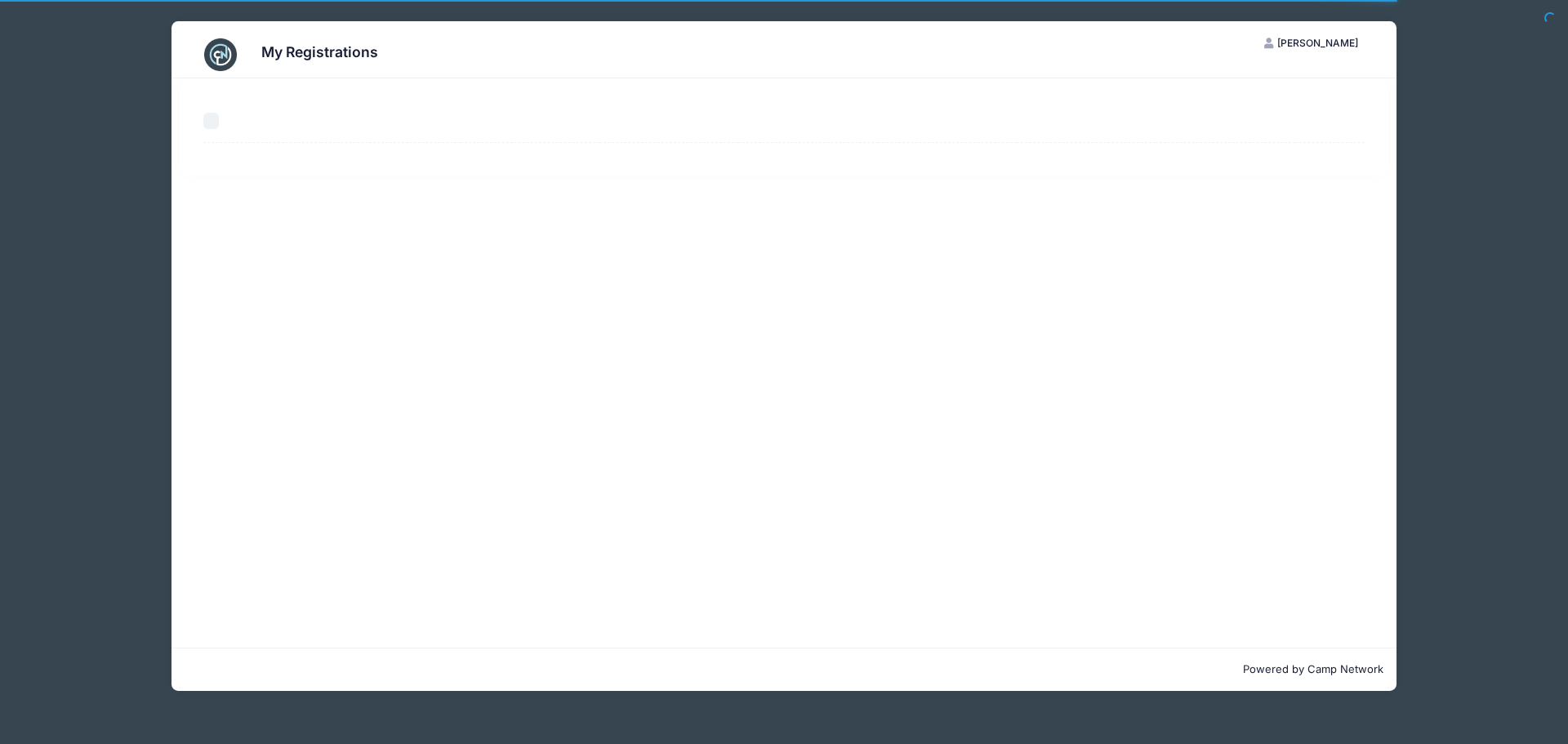
select select "50"
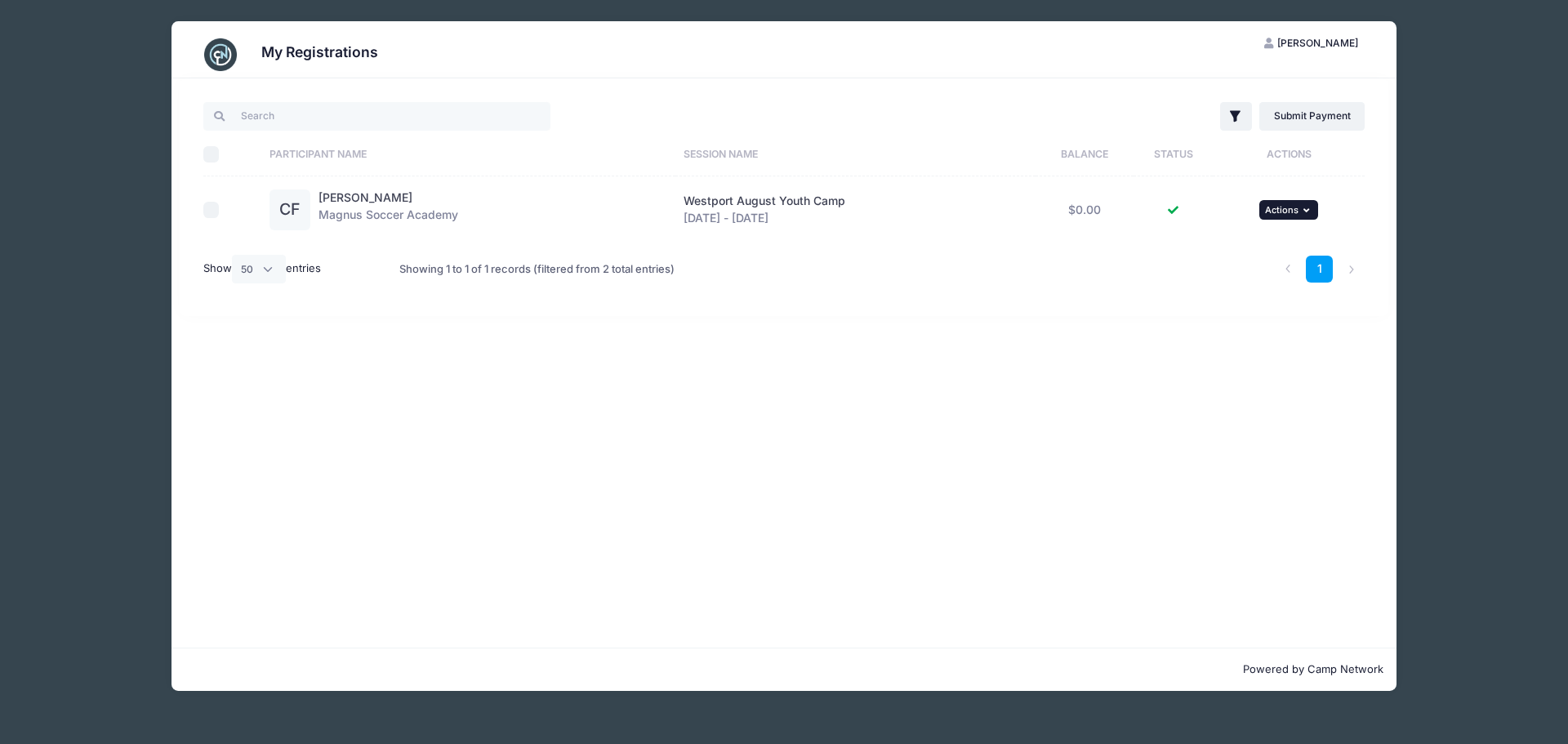
click at [1300, 210] on button "... Actions" at bounding box center [1288, 210] width 59 height 20
click at [1258, 241] on link "View Registration" at bounding box center [1237, 245] width 148 height 31
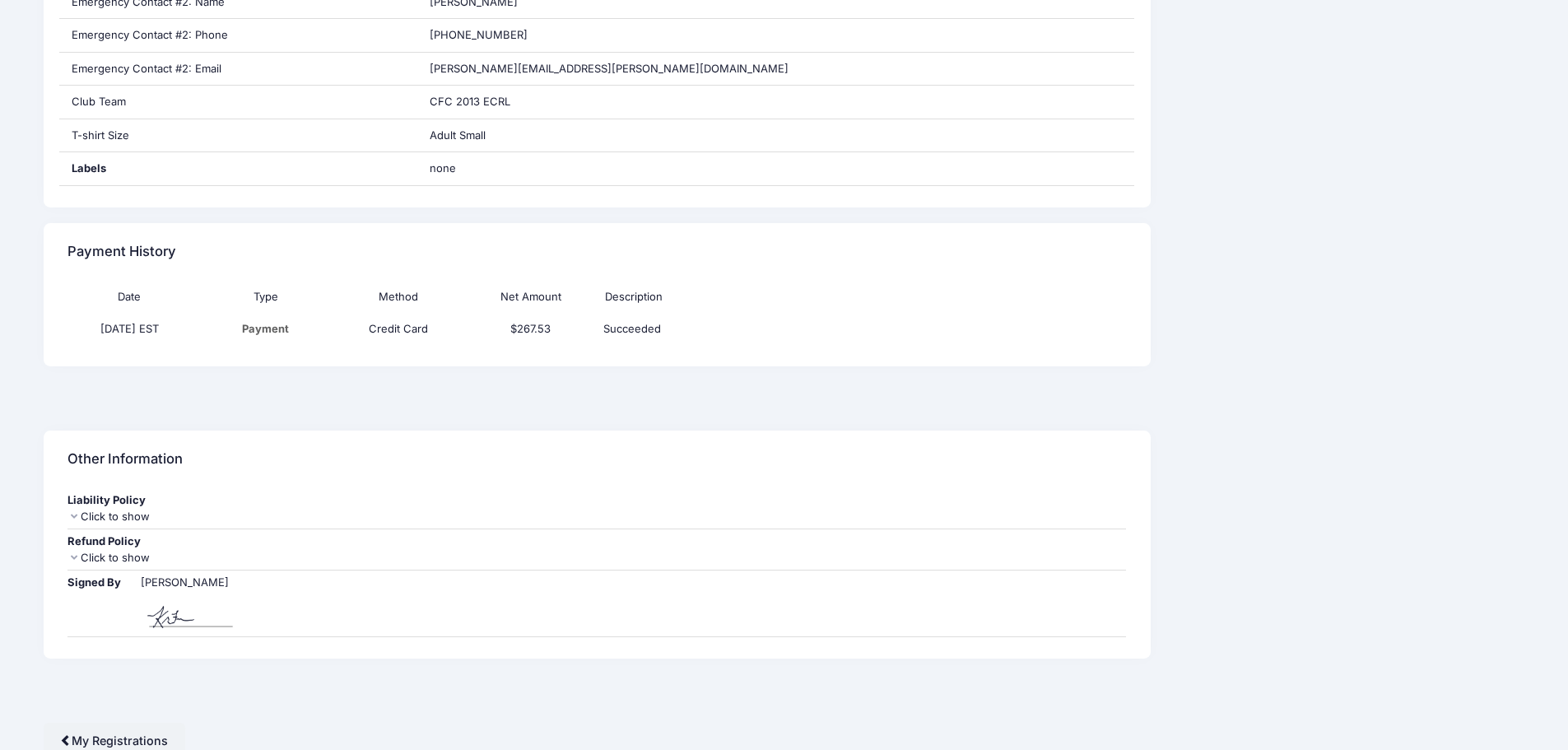
scroll to position [936, 0]
